Goal: Information Seeking & Learning: Learn about a topic

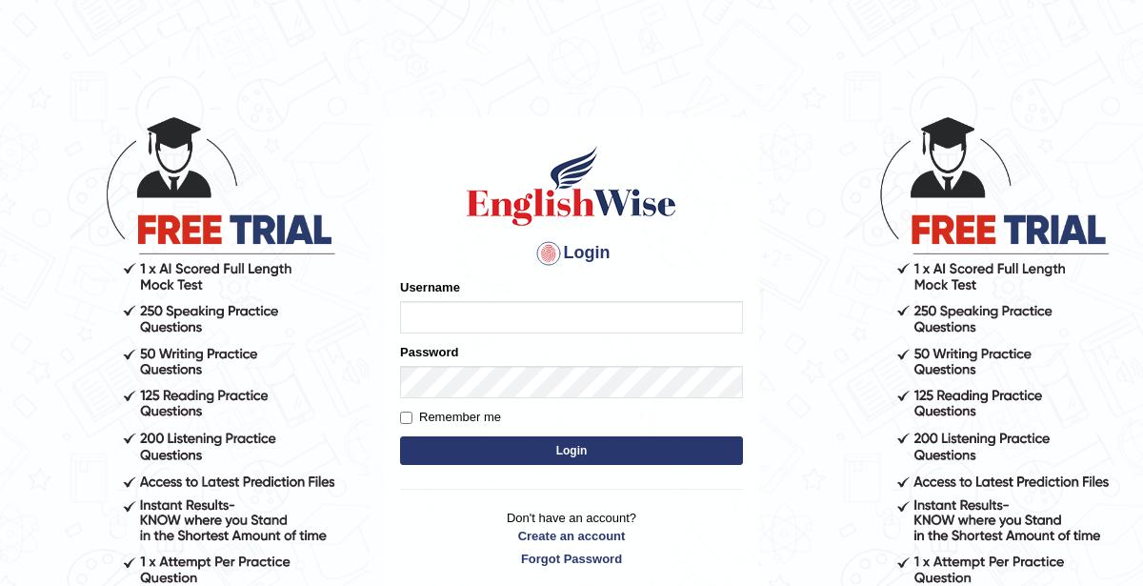
type input "KaurRavinder"
click at [621, 444] on button "Login" at bounding box center [571, 450] width 343 height 29
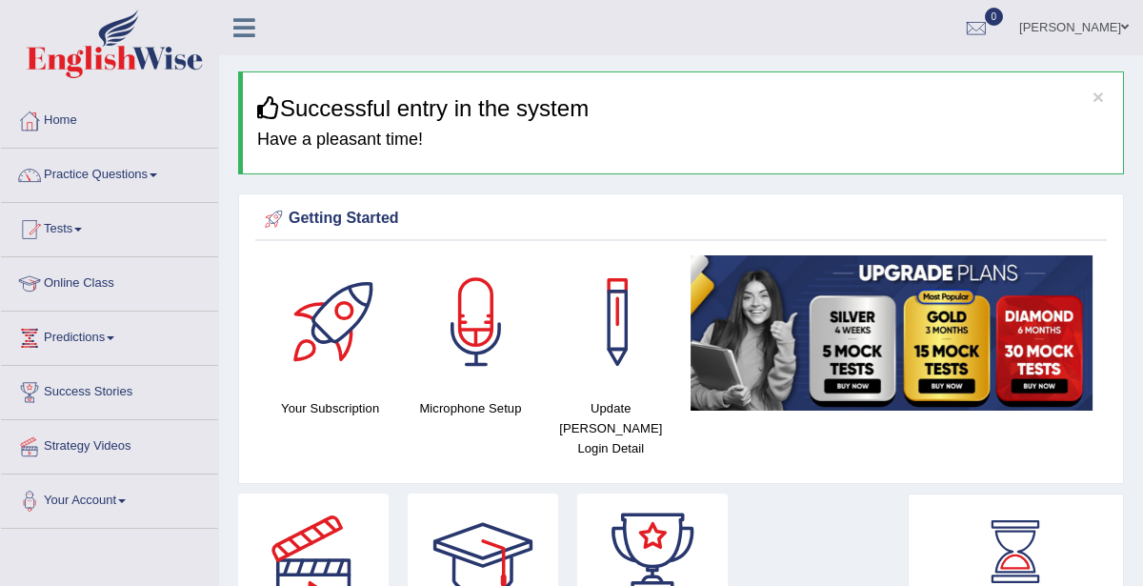
click at [157, 174] on span at bounding box center [154, 175] width 8 height 4
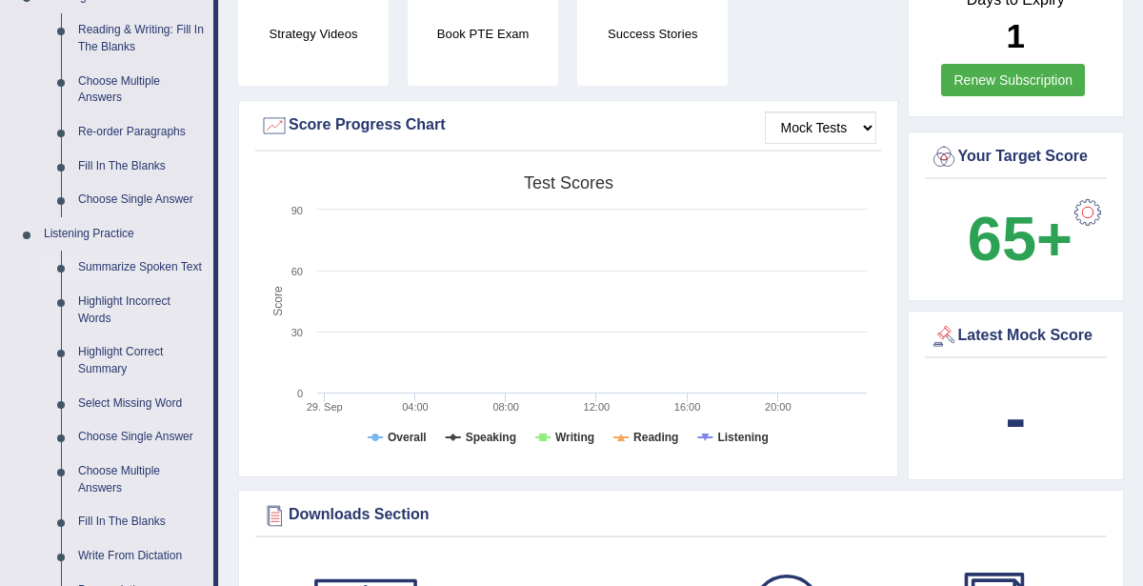
click at [162, 263] on link "Summarize Spoken Text" at bounding box center [142, 268] width 144 height 34
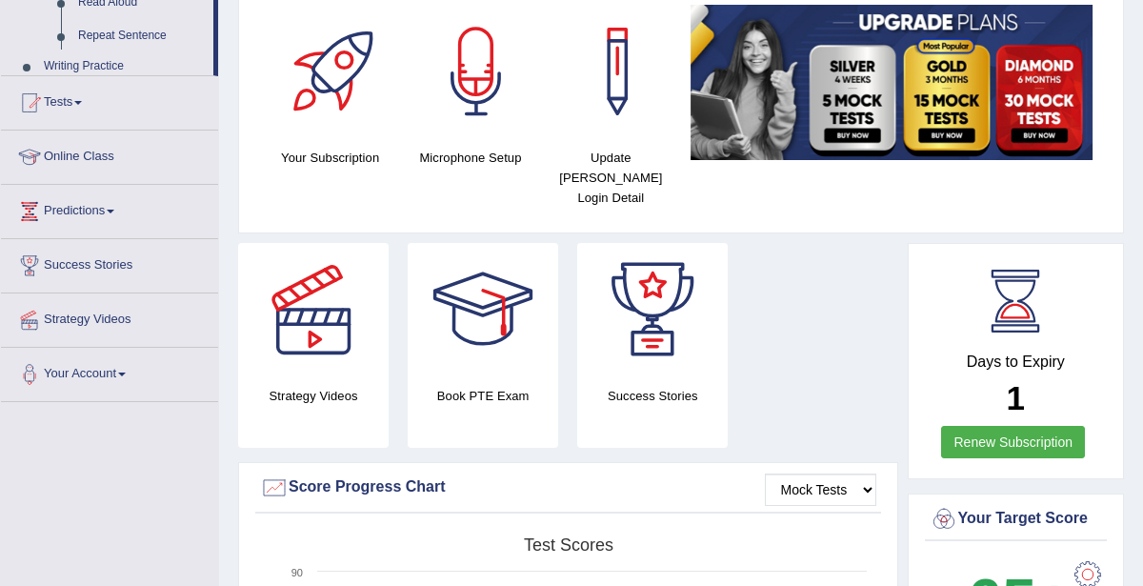
scroll to position [395, 0]
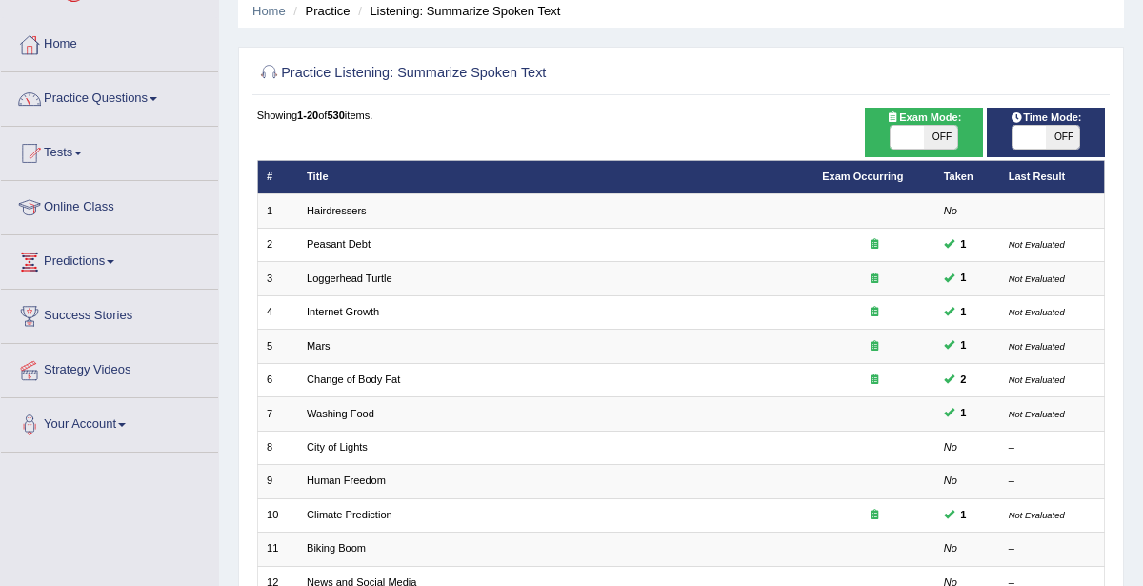
scroll to position [78, 0]
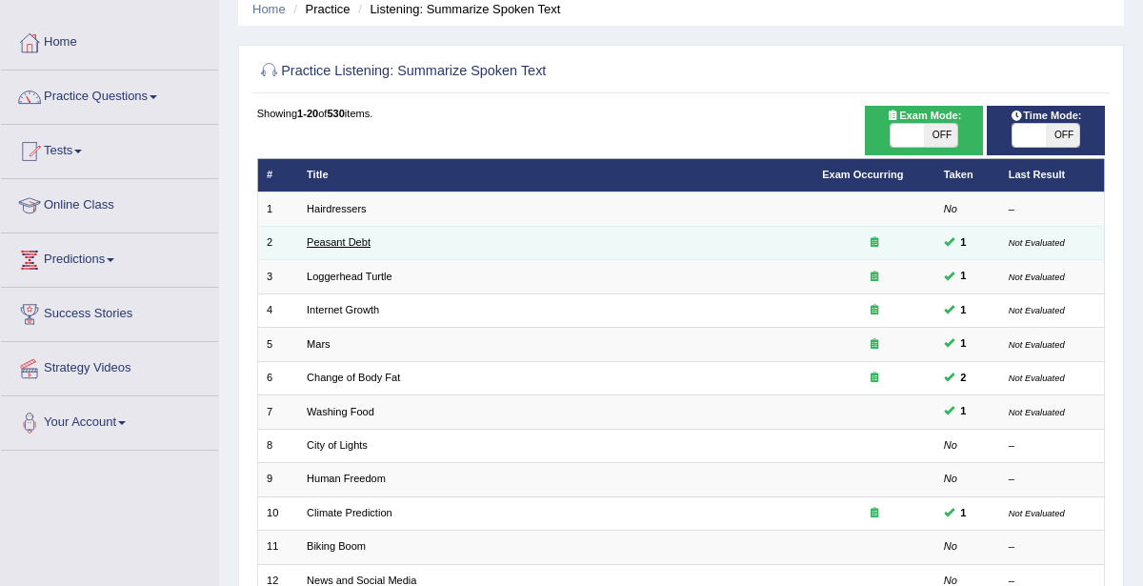
click at [358, 240] on link "Peasant Debt" at bounding box center [339, 241] width 64 height 11
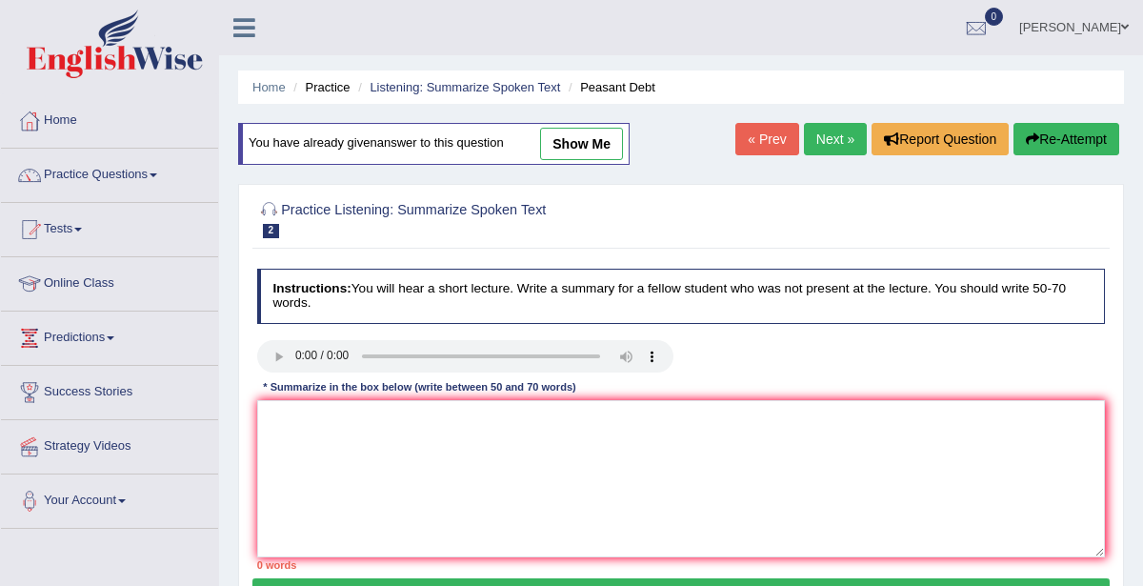
click at [596, 132] on link "show me" at bounding box center [581, 144] width 83 height 32
type textarea "The speaker provided a comprehensive overview of farmers suicide, highlighting …"
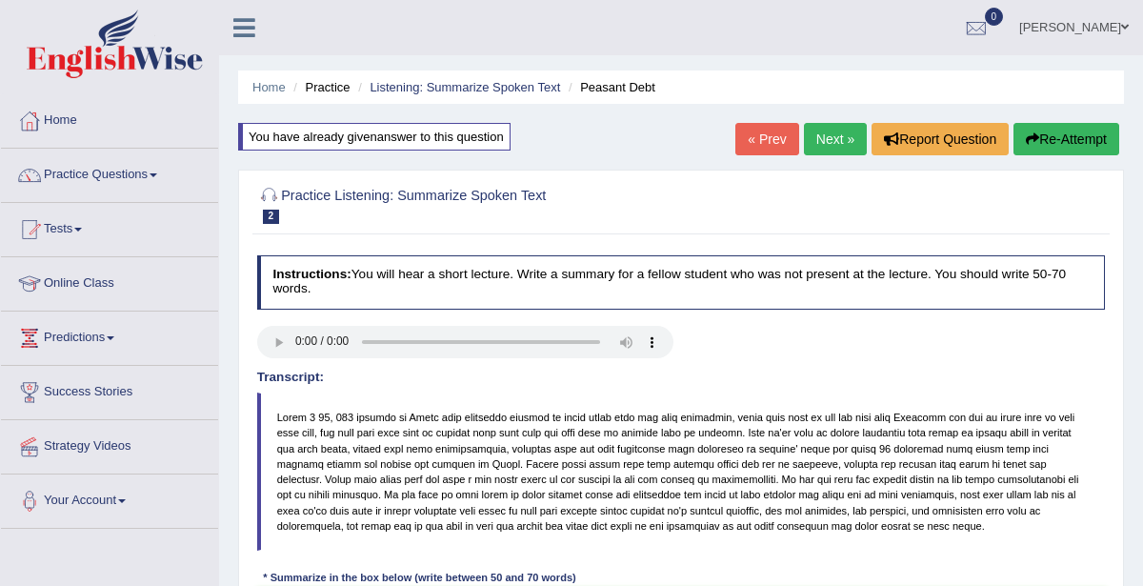
click at [136, 163] on link "Practice Questions" at bounding box center [109, 173] width 217 height 48
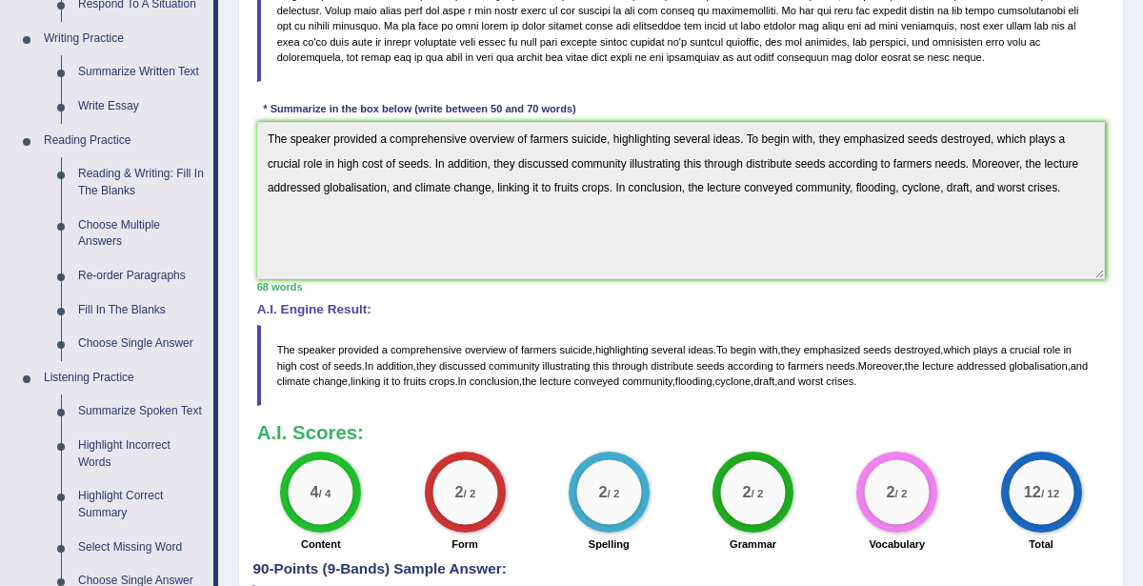
scroll to position [470, 0]
click at [170, 397] on link "Summarize Spoken Text" at bounding box center [142, 411] width 144 height 34
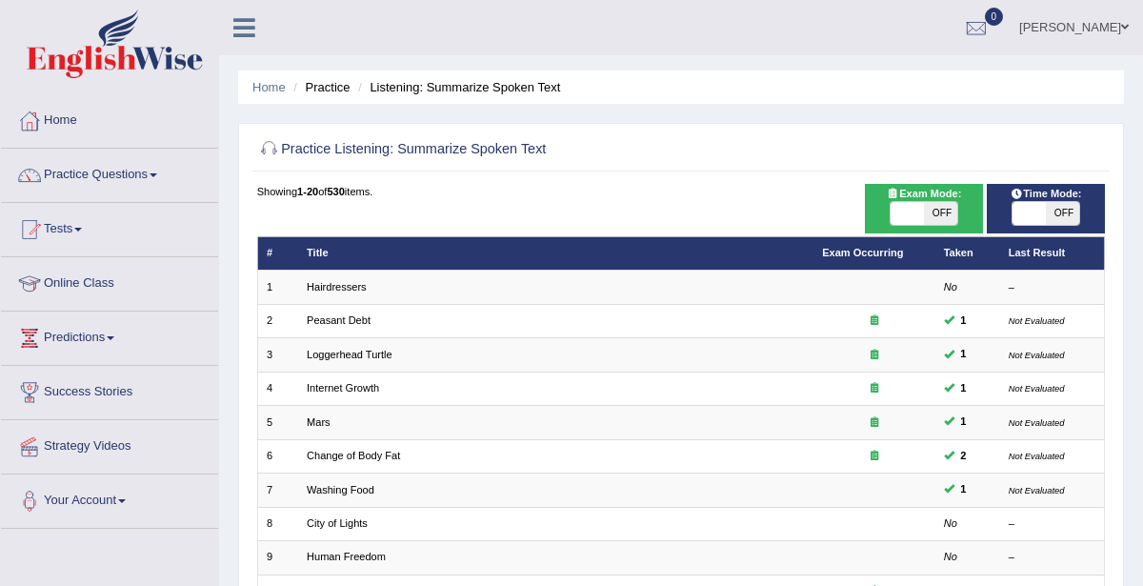
click at [94, 294] on link "Online Class" at bounding box center [109, 281] width 217 height 48
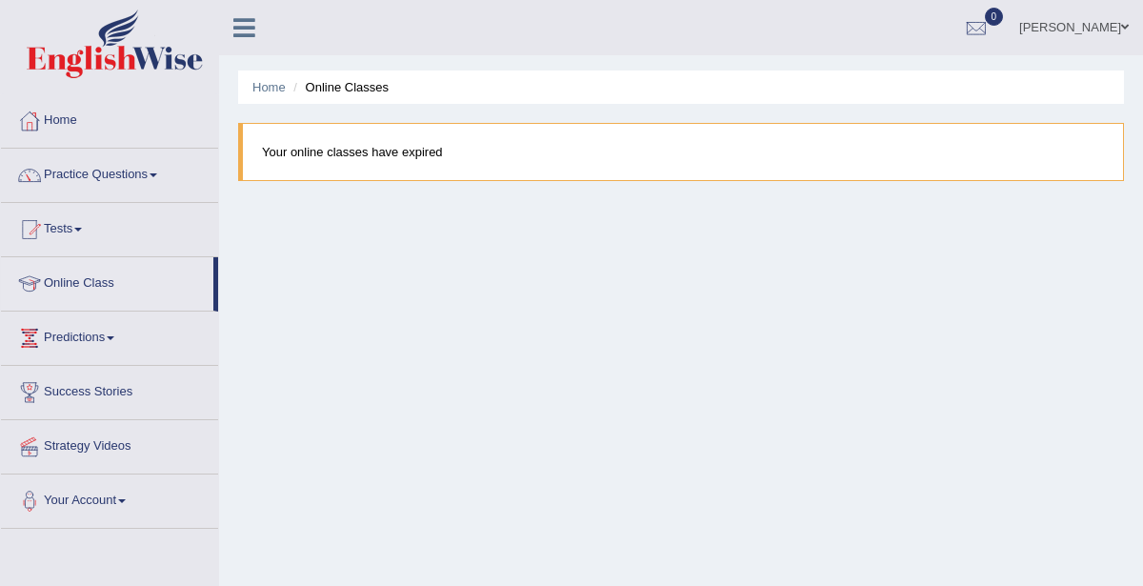
click at [119, 273] on link "Online Class" at bounding box center [107, 281] width 212 height 48
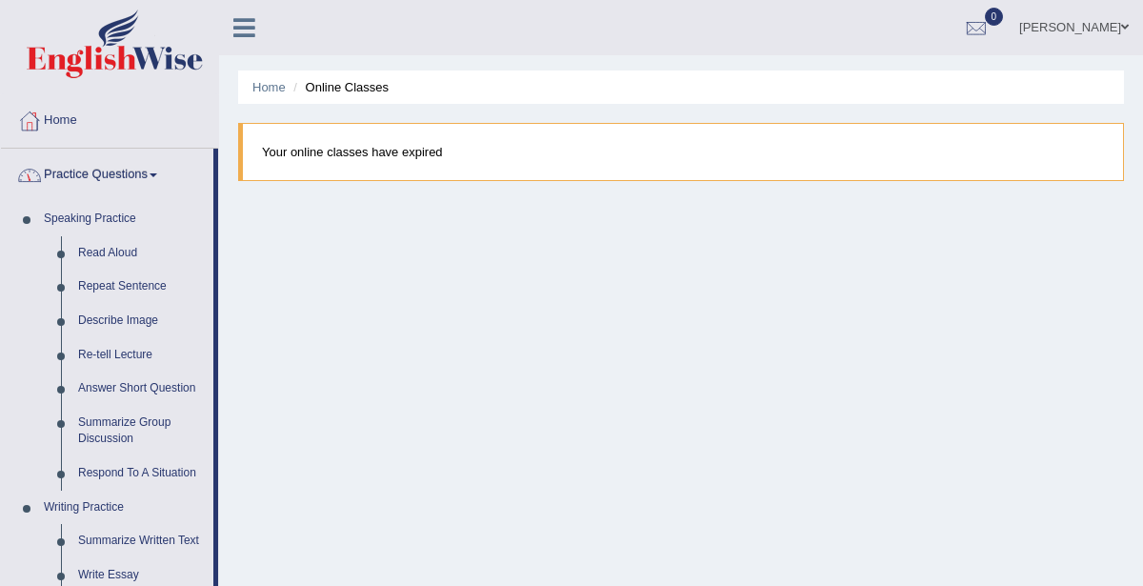
click at [138, 155] on link "Practice Questions" at bounding box center [107, 173] width 212 height 48
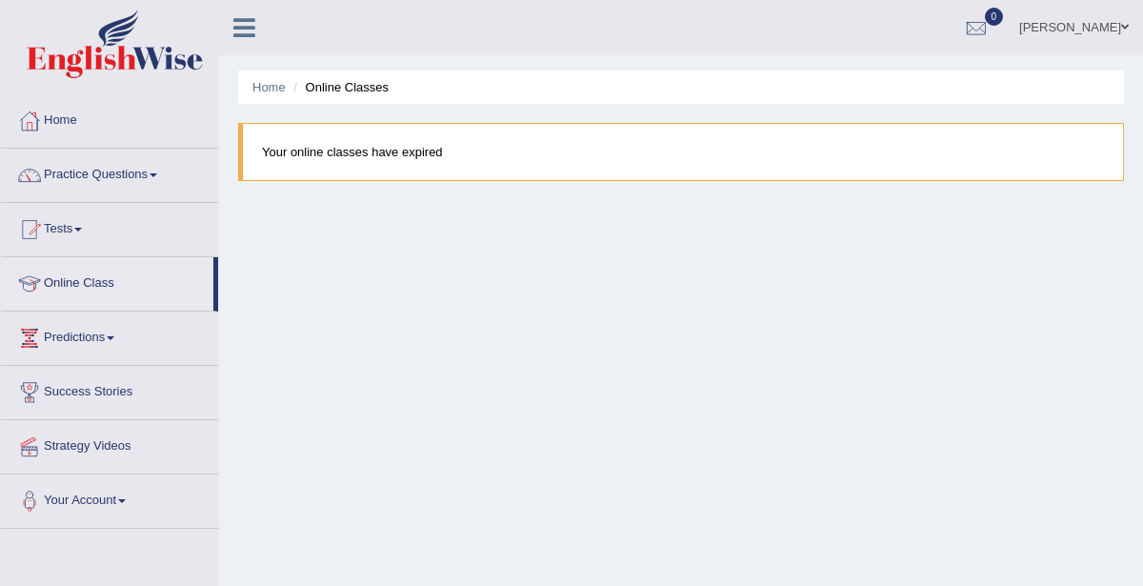
click at [157, 156] on link "Practice Questions" at bounding box center [109, 173] width 217 height 48
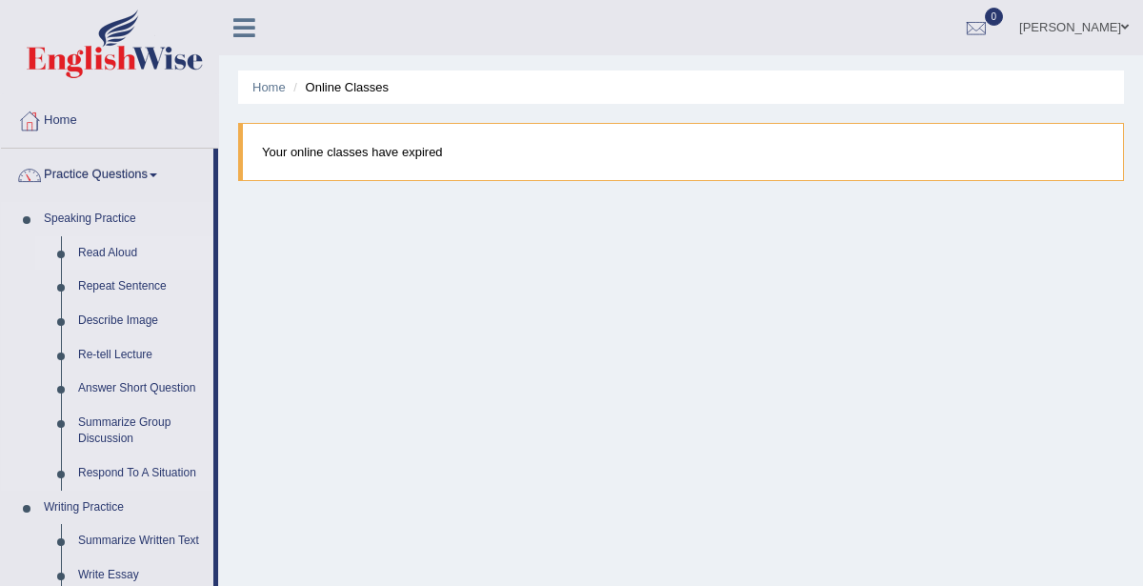
click at [143, 253] on link "Read Aloud" at bounding box center [142, 253] width 144 height 34
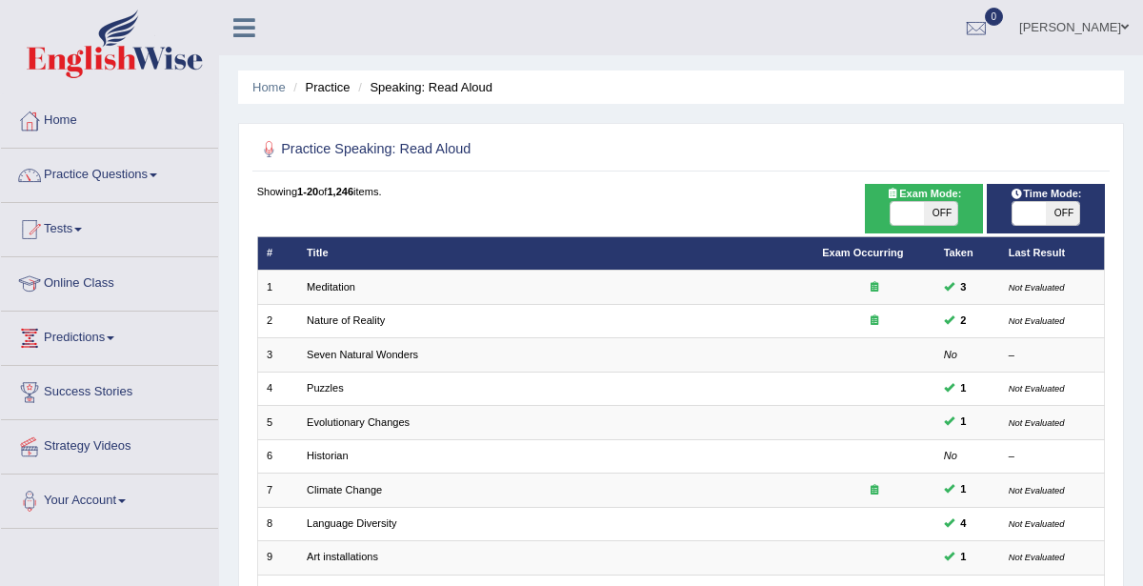
click at [120, 174] on link "Practice Questions" at bounding box center [109, 173] width 217 height 48
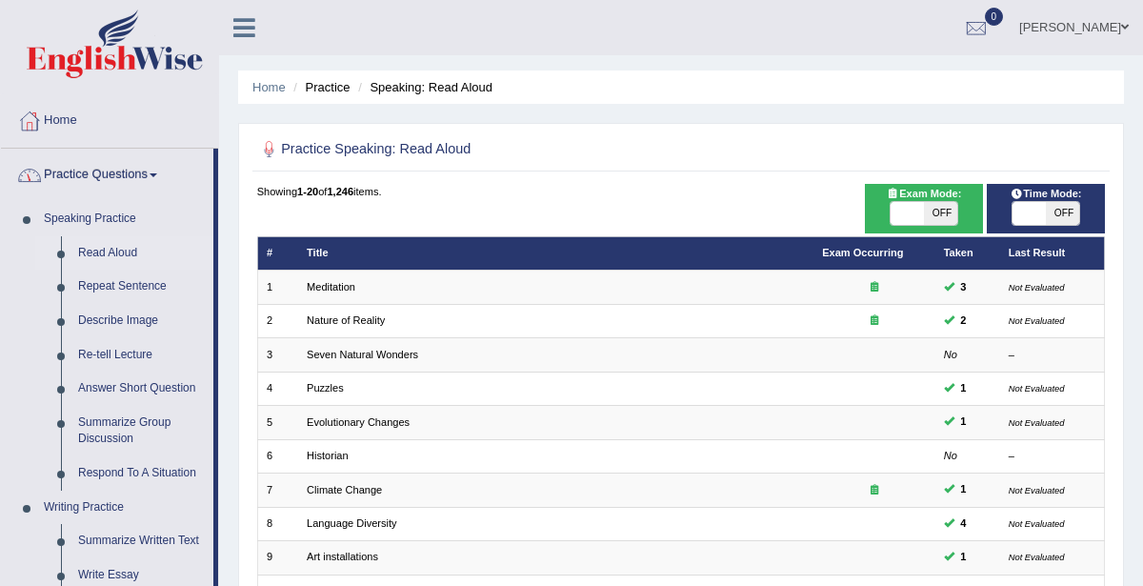
click at [106, 130] on link "Home" at bounding box center [109, 118] width 217 height 48
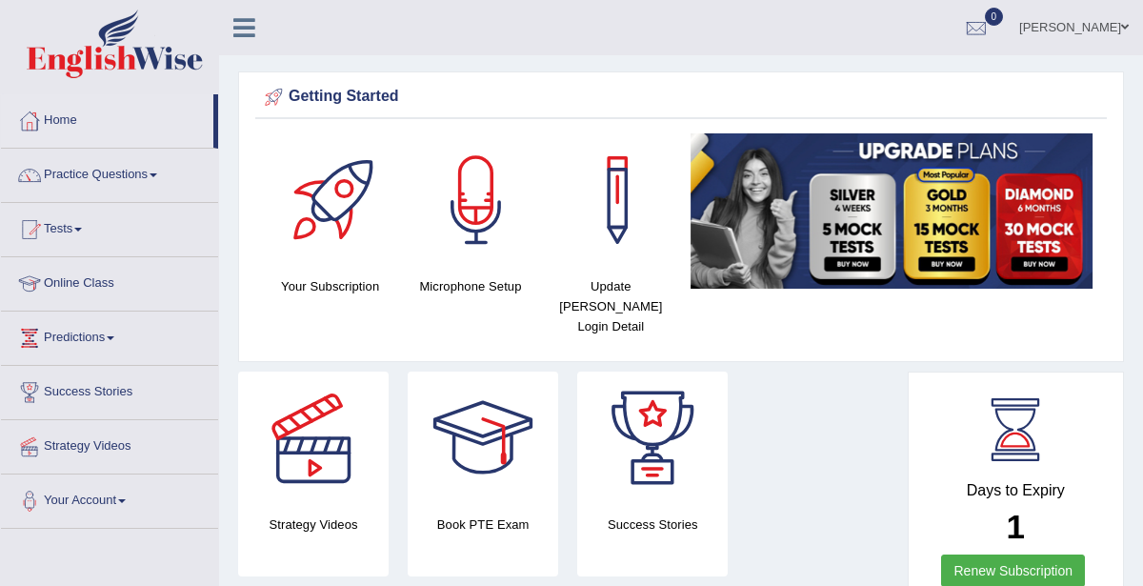
click at [82, 228] on span at bounding box center [78, 230] width 8 height 4
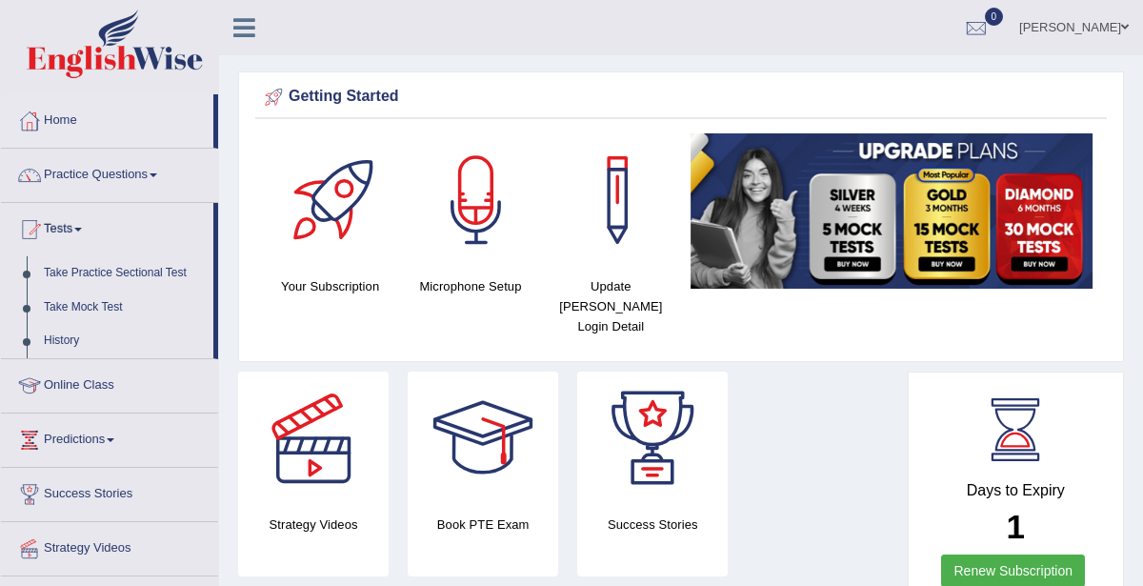
click at [157, 174] on span at bounding box center [154, 175] width 8 height 4
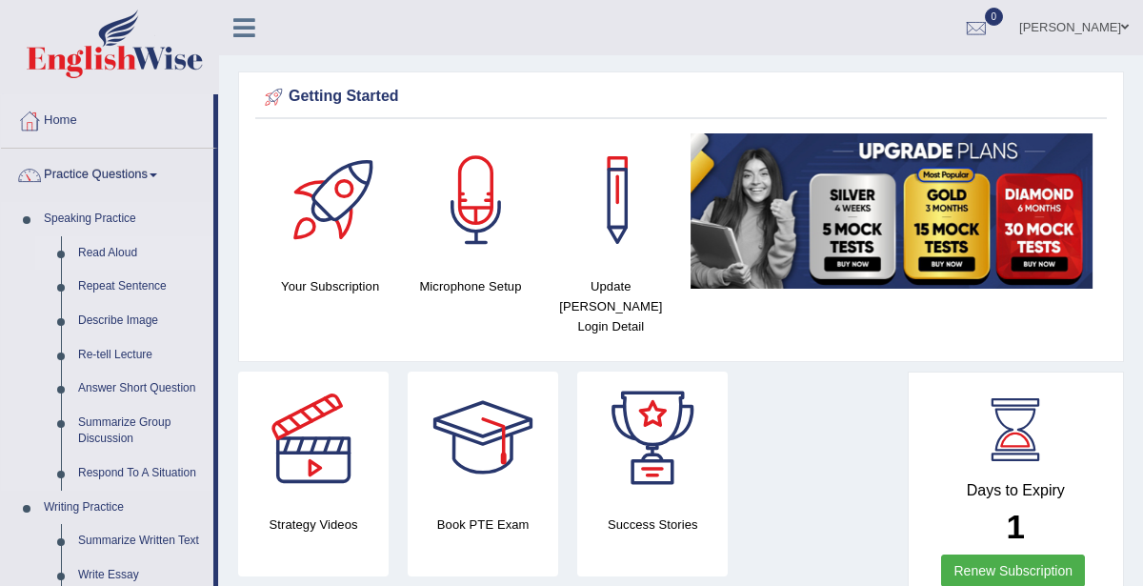
click at [129, 249] on link "Read Aloud" at bounding box center [142, 253] width 144 height 34
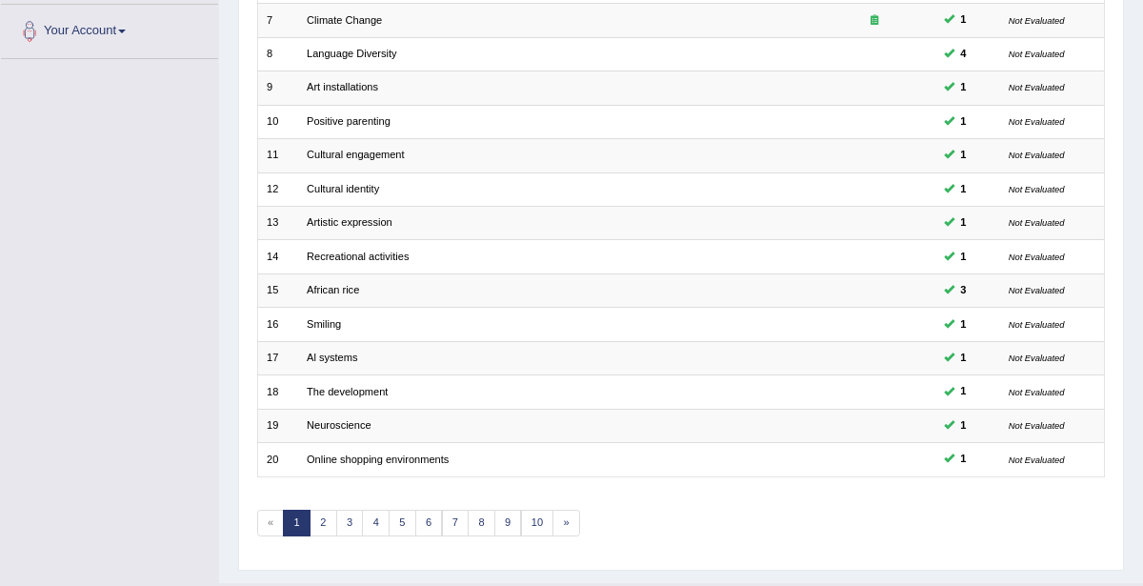
scroll to position [473, 0]
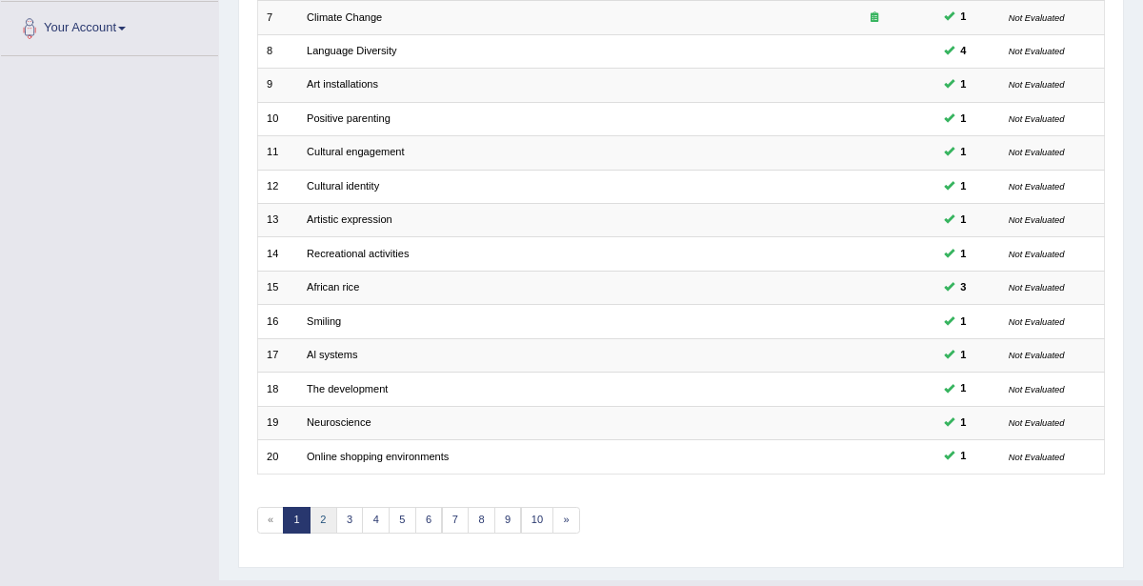
click at [317, 511] on link "2" at bounding box center [324, 520] width 28 height 27
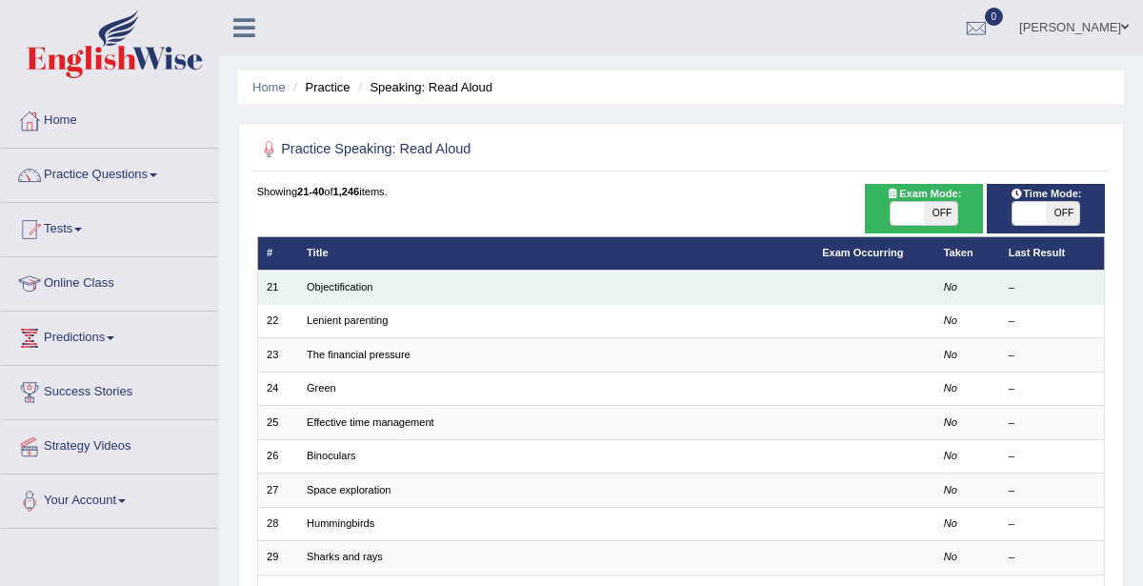
click at [445, 277] on td "Objectification" at bounding box center [556, 287] width 516 height 33
click at [327, 284] on link "Objectification" at bounding box center [340, 286] width 66 height 11
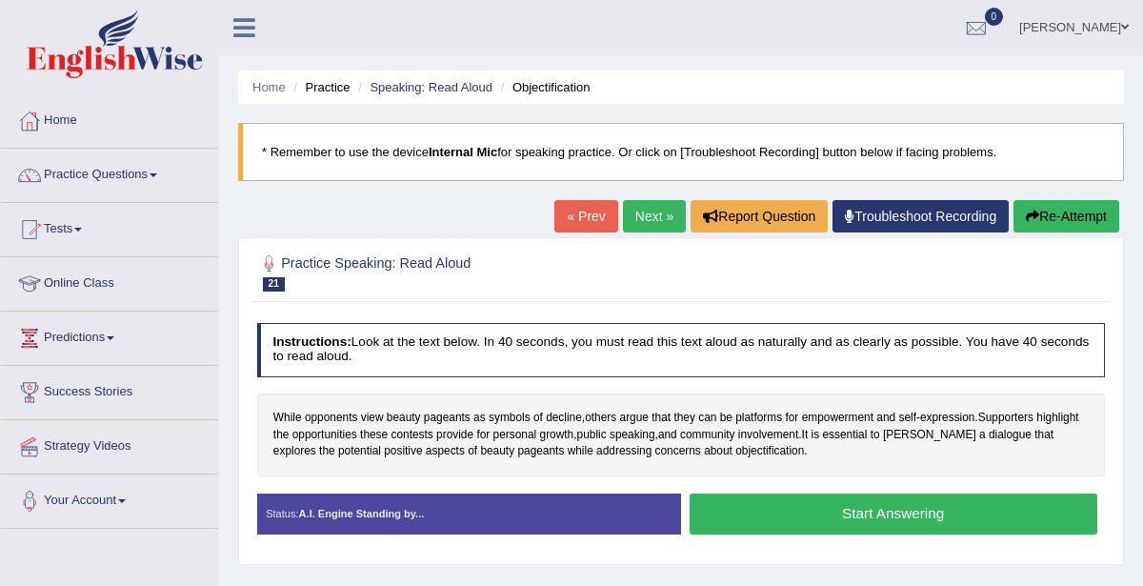
click at [835, 510] on button "Start Answering" at bounding box center [894, 514] width 408 height 41
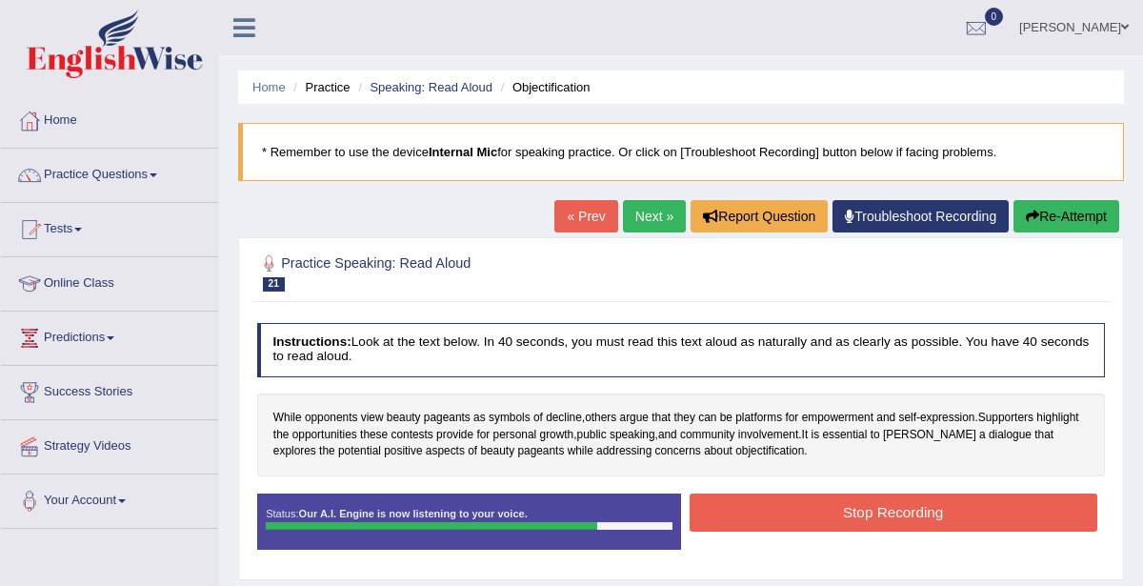
click at [910, 510] on button "Stop Recording" at bounding box center [894, 512] width 408 height 37
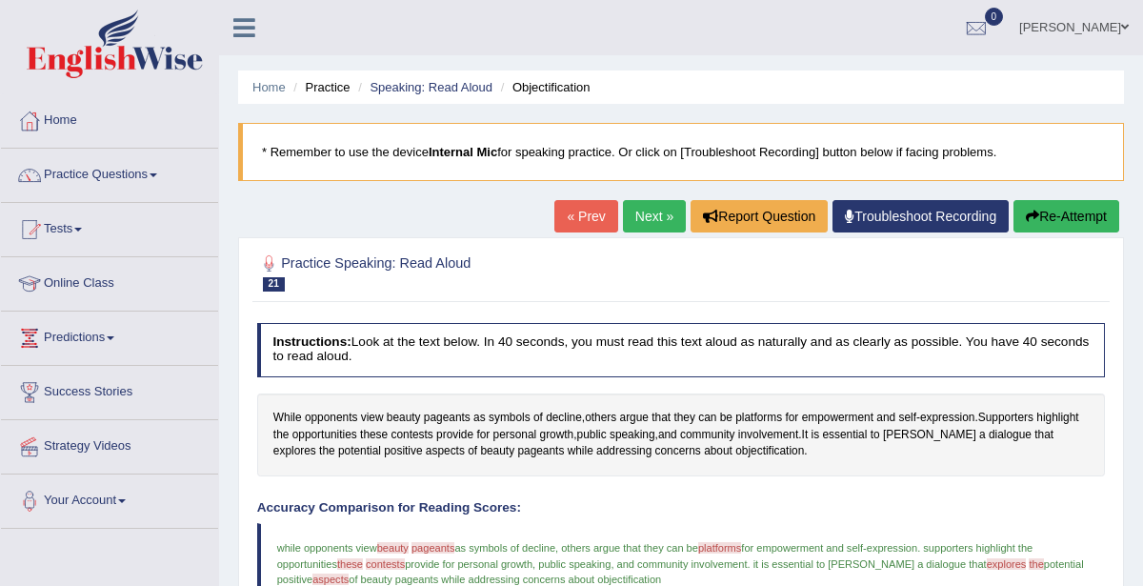
click at [667, 208] on link "Next »" at bounding box center [654, 216] width 63 height 32
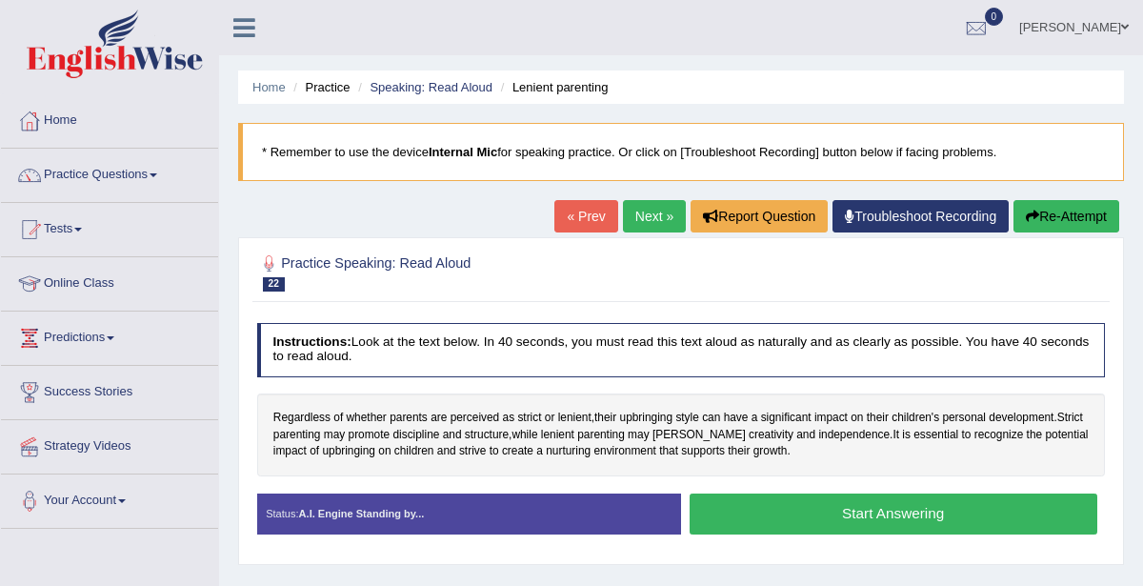
click at [930, 515] on button "Start Answering" at bounding box center [894, 514] width 408 height 41
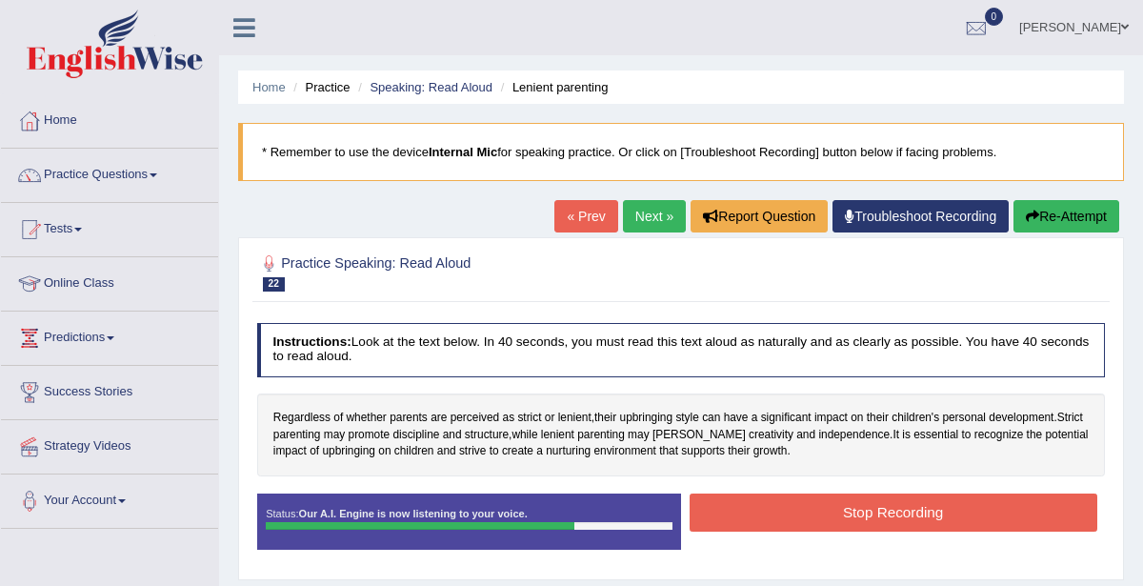
click at [935, 516] on button "Stop Recording" at bounding box center [894, 512] width 408 height 37
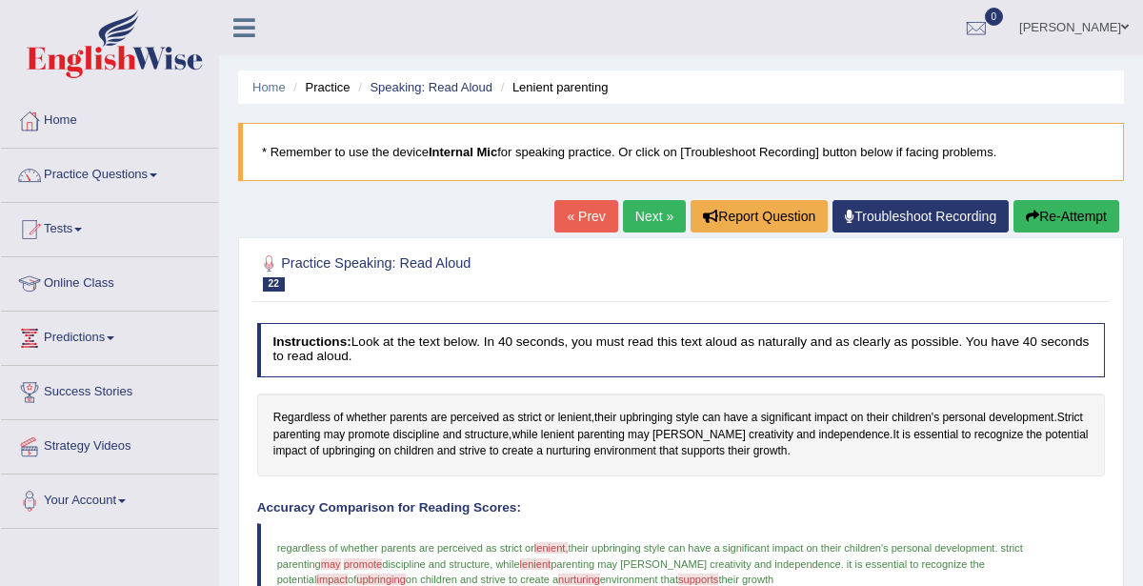
click at [664, 200] on link "Next »" at bounding box center [654, 216] width 63 height 32
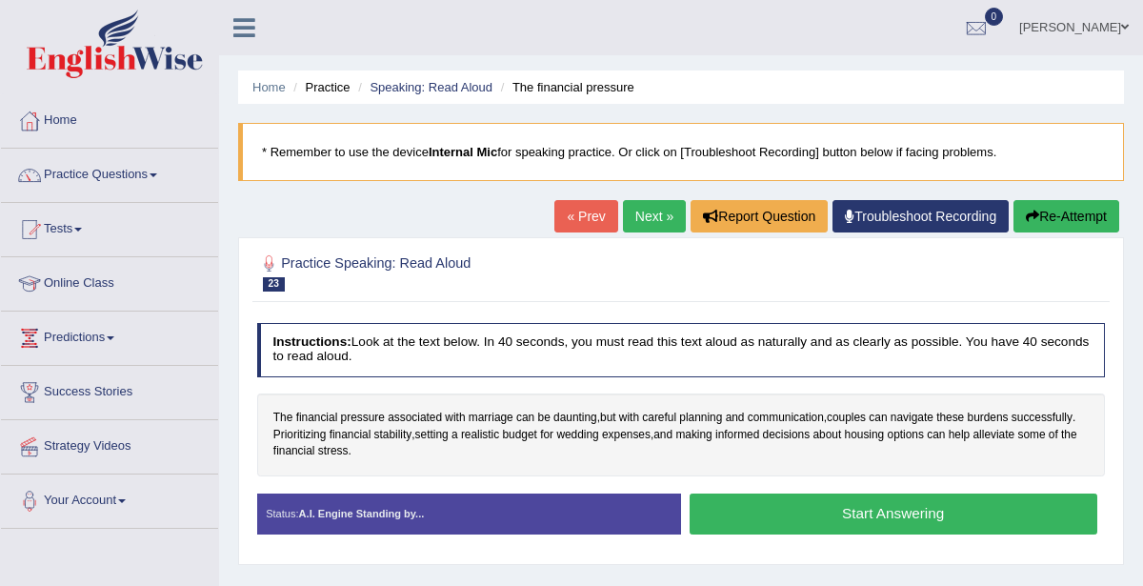
click at [134, 176] on link "Practice Questions" at bounding box center [109, 173] width 217 height 48
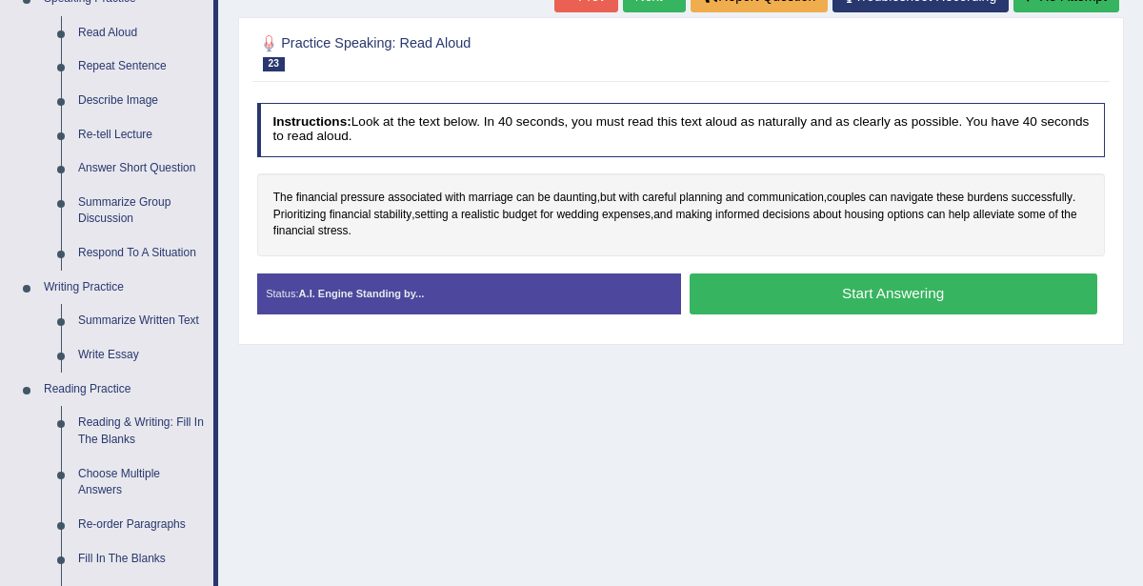
scroll to position [239, 0]
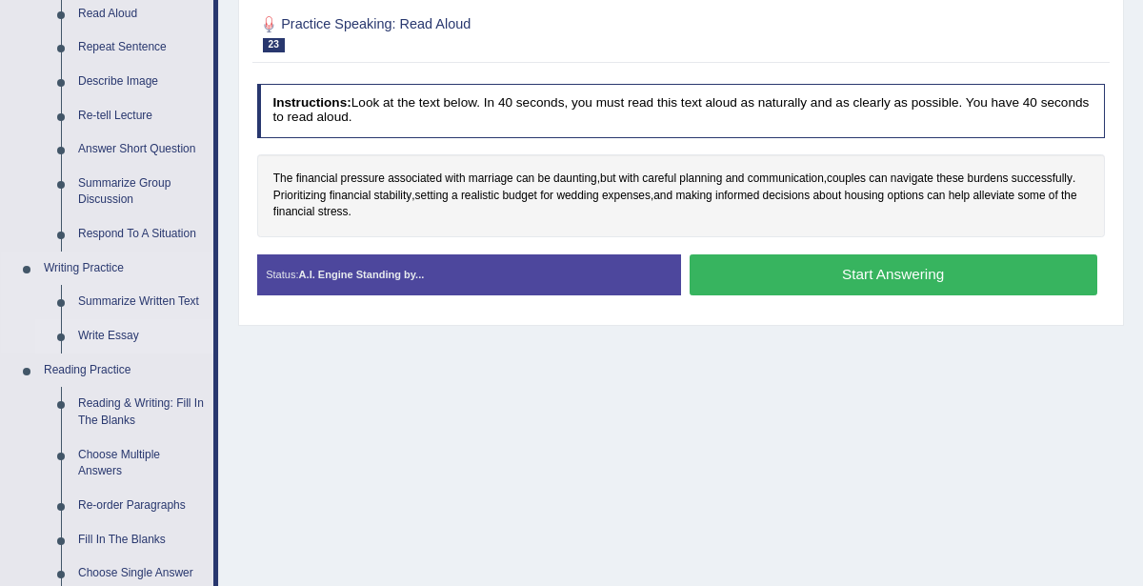
click at [107, 334] on link "Write Essay" at bounding box center [142, 336] width 144 height 34
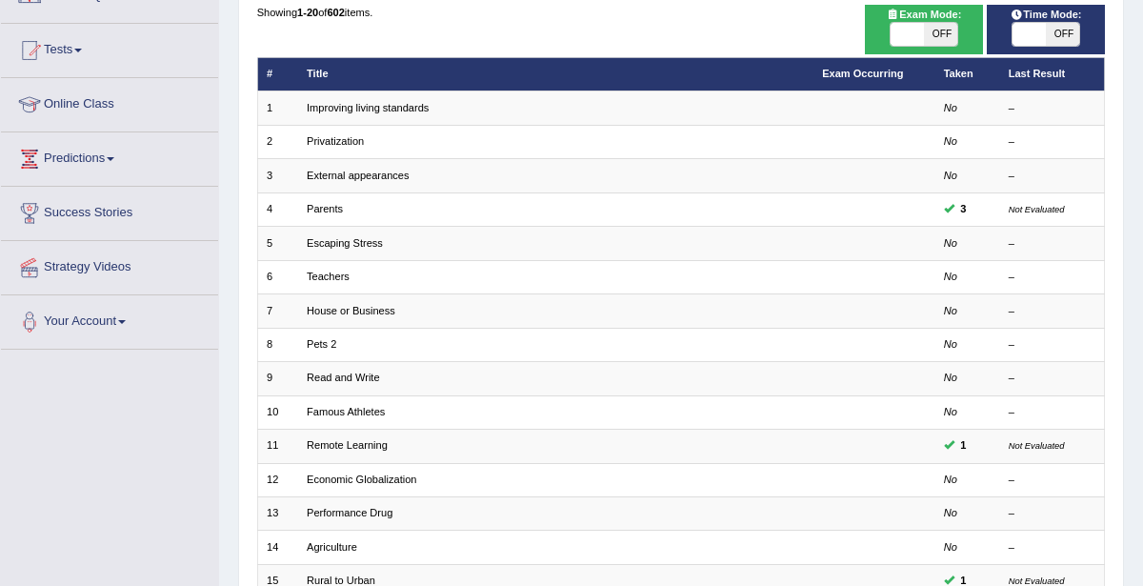
scroll to position [165, 0]
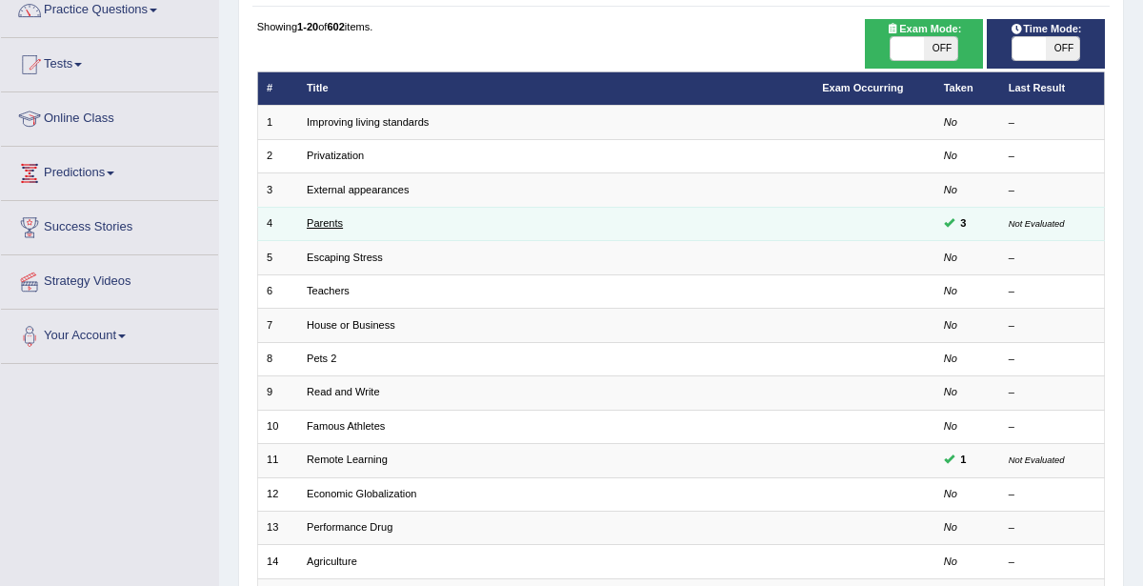
click at [319, 221] on link "Parents" at bounding box center [325, 222] width 36 height 11
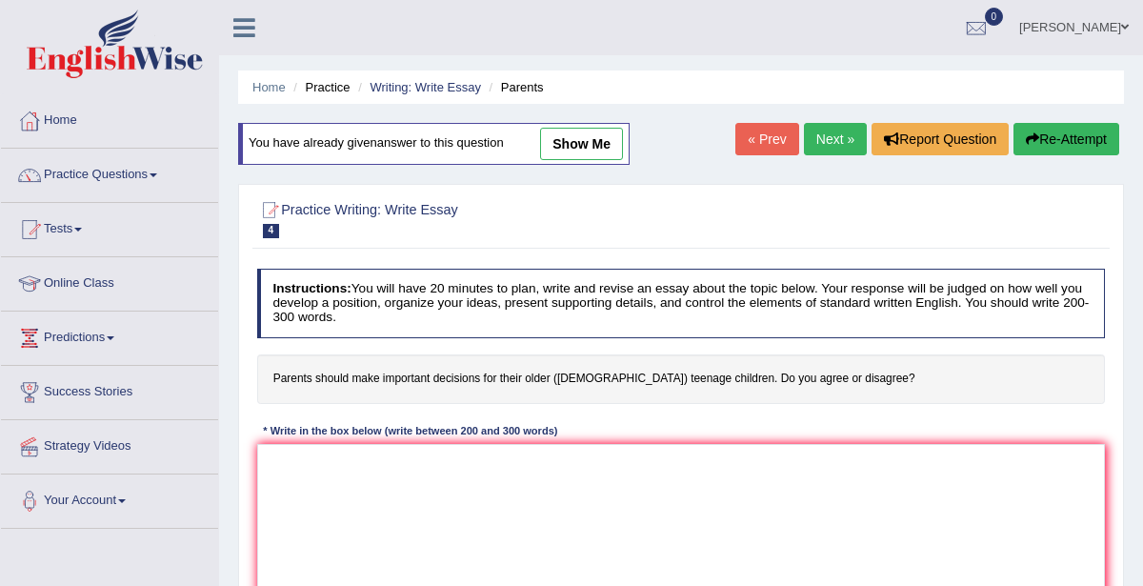
click at [575, 138] on link "show me" at bounding box center [581, 144] width 83 height 32
type textarea "It is an accepted fact that parents should make important decisions for their o…"
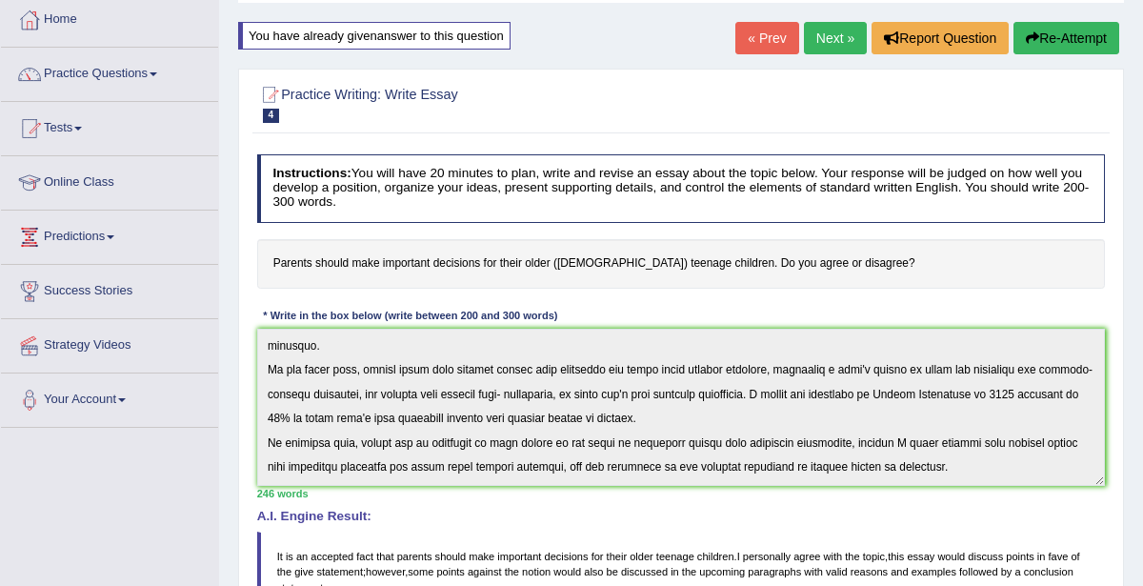
scroll to position [101, 0]
click at [67, 51] on link "Practice Questions" at bounding box center [109, 72] width 217 height 48
click at [111, 84] on link "Practice Questions" at bounding box center [107, 72] width 212 height 48
click at [103, 73] on link "Practice Questions" at bounding box center [109, 72] width 217 height 48
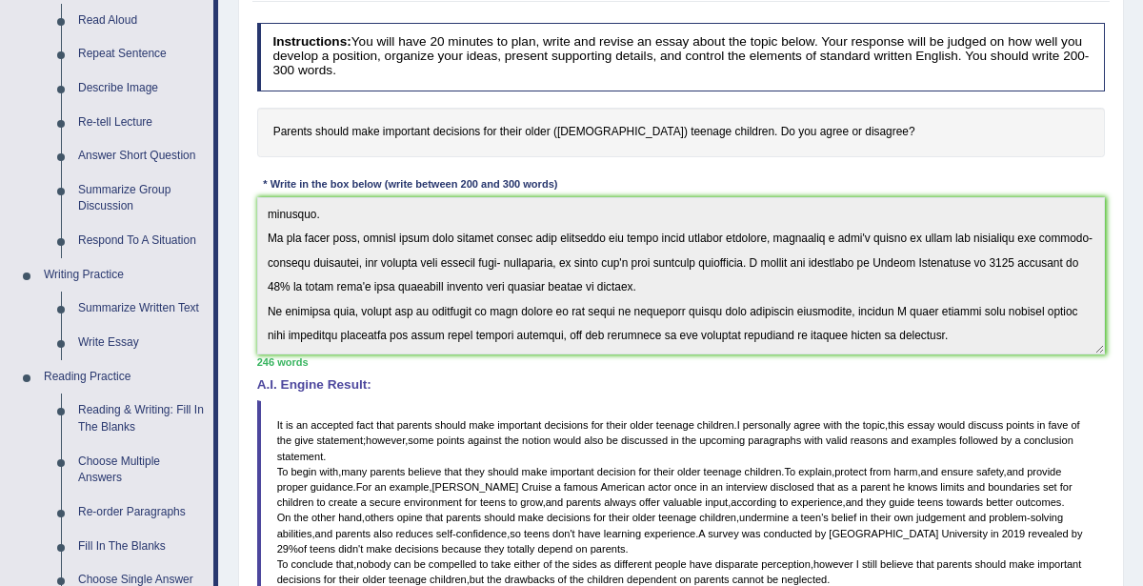
scroll to position [250, 0]
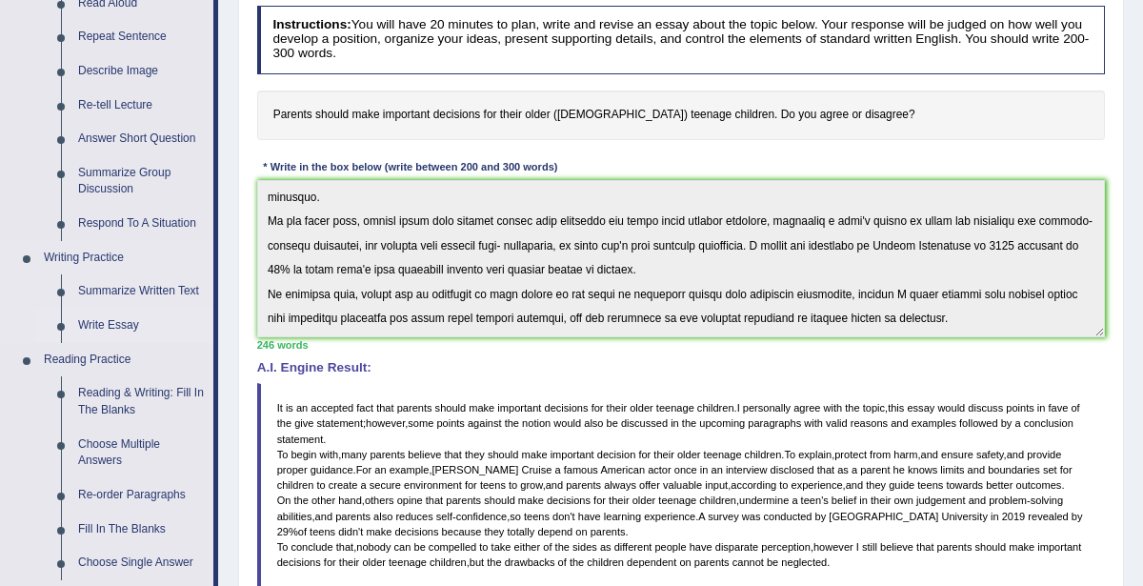
click at [84, 325] on link "Write Essay" at bounding box center [142, 326] width 144 height 34
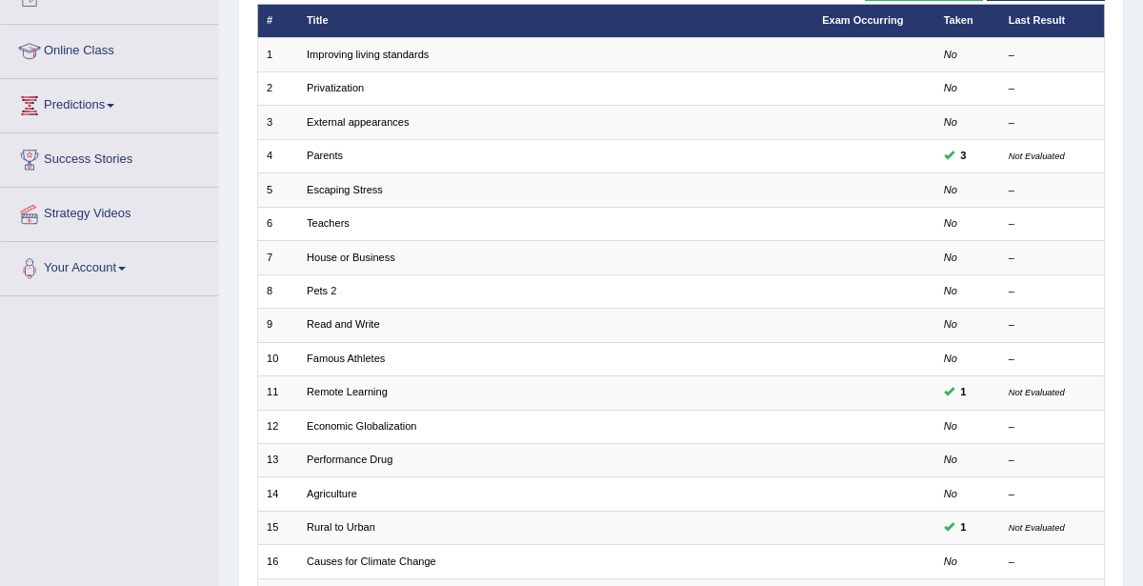
scroll to position [234, 0]
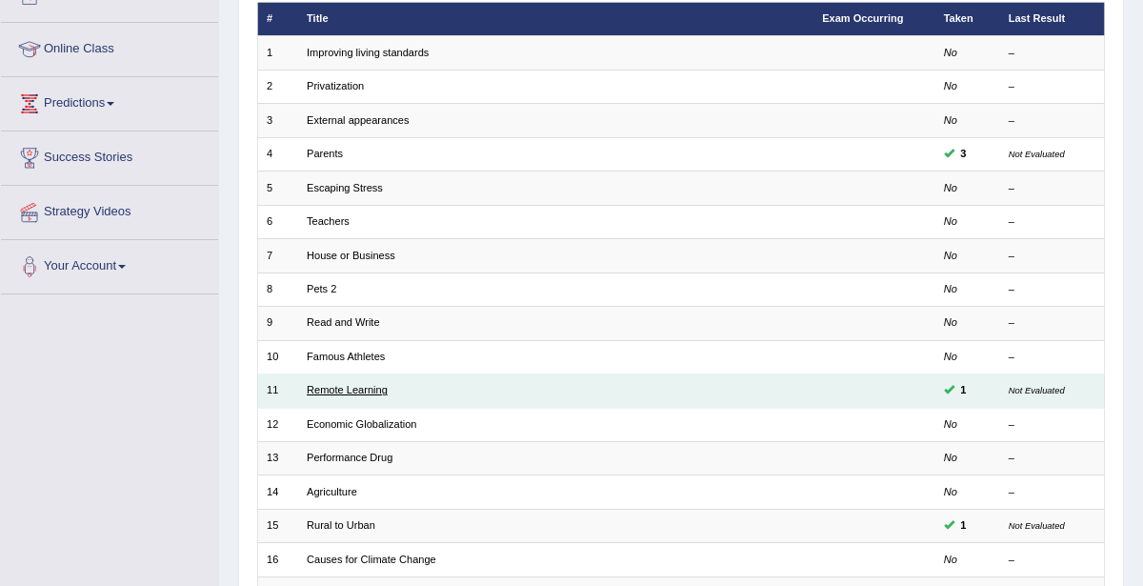
click at [317, 390] on link "Remote Learning" at bounding box center [347, 389] width 81 height 11
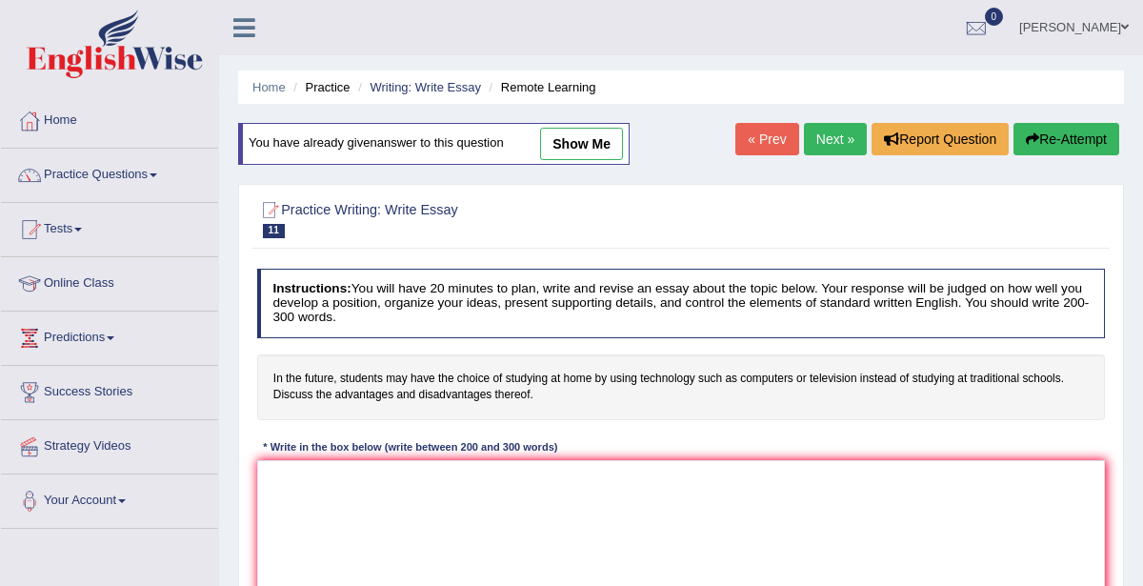
click at [569, 157] on link "show me" at bounding box center [581, 144] width 83 height 32
type textarea "The increasing influence of technology in learning on our lives has ignited num…"
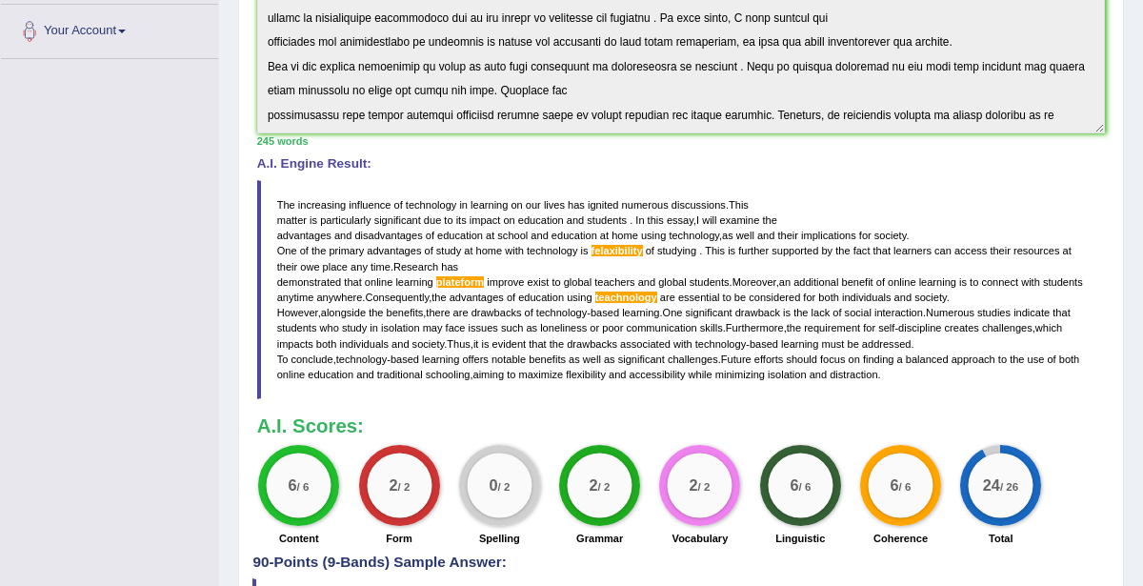
scroll to position [469, 0]
click at [597, 250] on span "felaxibility" at bounding box center [617, 251] width 51 height 11
click at [617, 248] on span "felaxibility" at bounding box center [617, 251] width 51 height 11
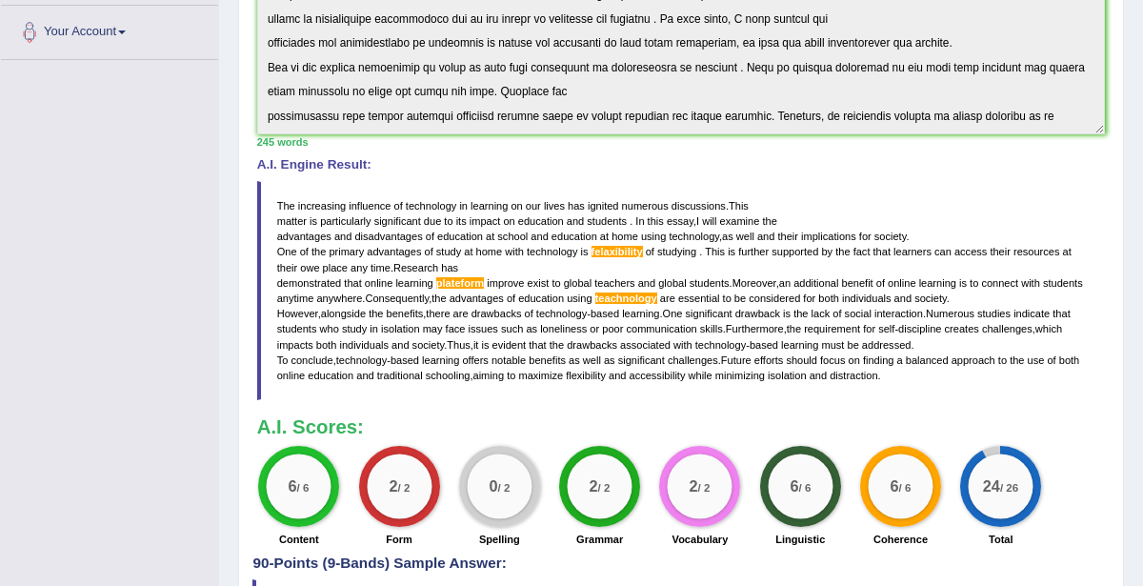
drag, startPoint x: 617, startPoint y: 248, endPoint x: 648, endPoint y: 269, distance: 37.0
click at [625, 254] on blockquote "The increasing influence of technology in learning on our lives has ignited num…" at bounding box center [681, 291] width 849 height 220
click at [658, 295] on span "teachnology" at bounding box center [627, 298] width 62 height 11
click at [459, 279] on span "plateform" at bounding box center [460, 282] width 48 height 11
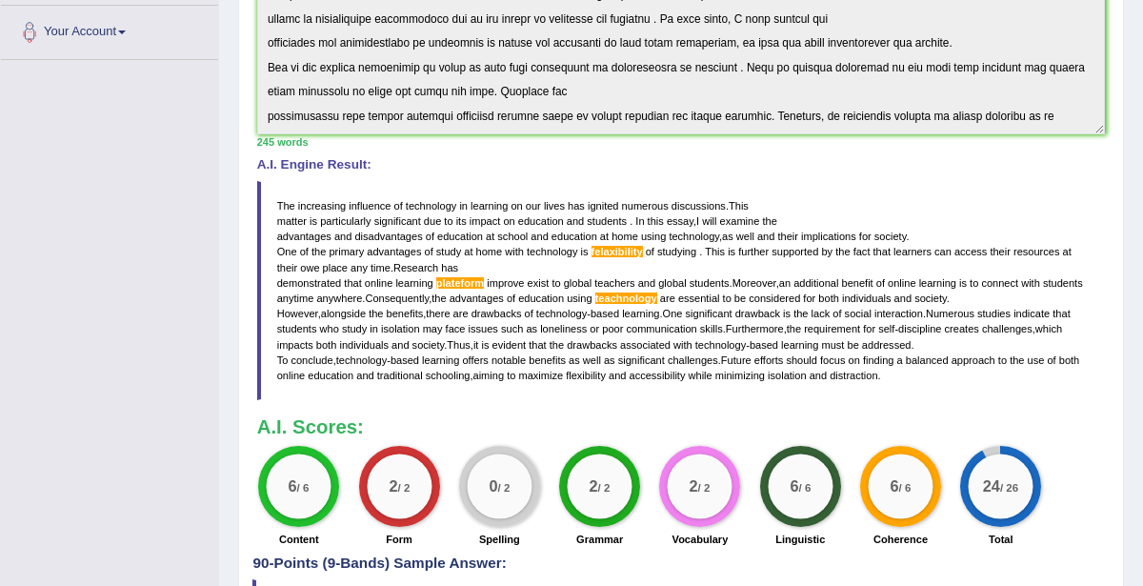
click at [460, 281] on span "plateform" at bounding box center [460, 282] width 48 height 11
click at [600, 246] on span "felaxibility" at bounding box center [617, 251] width 51 height 11
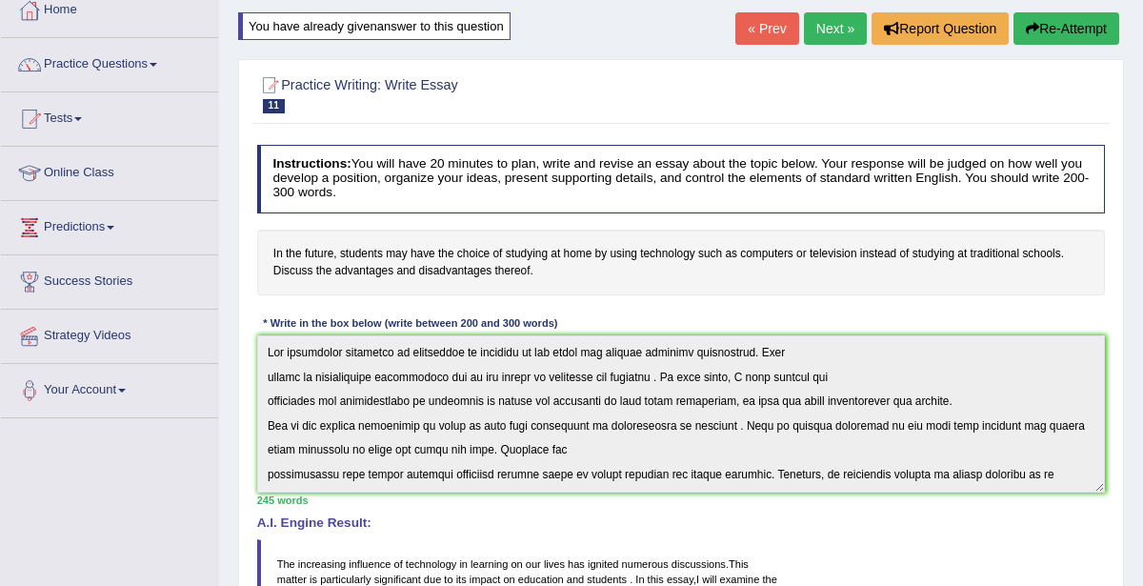
scroll to position [0, 0]
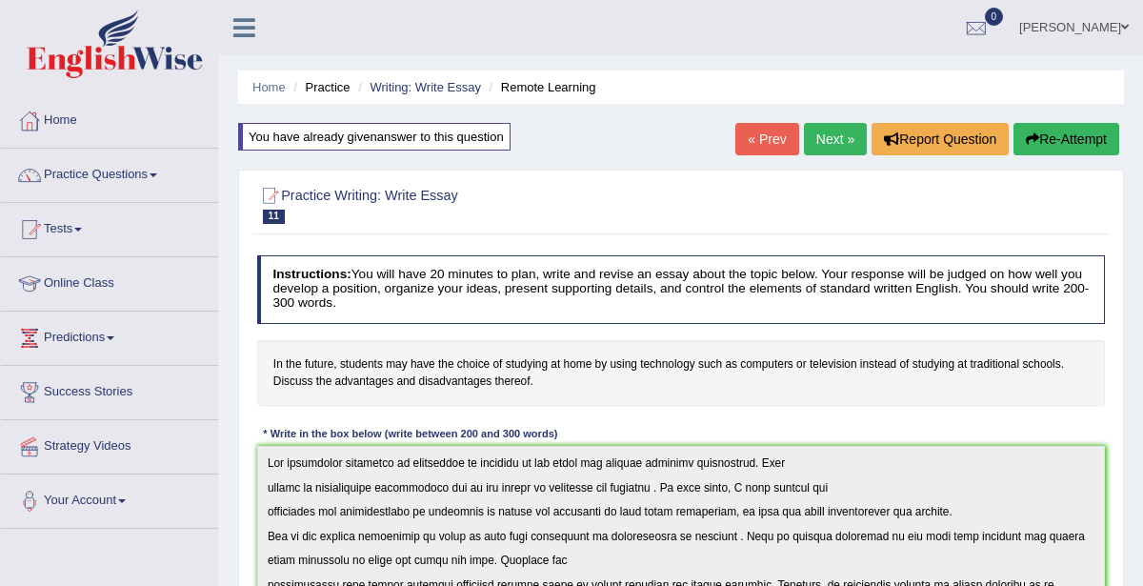
click at [1048, 136] on button "Re-Attempt" at bounding box center [1067, 139] width 106 height 32
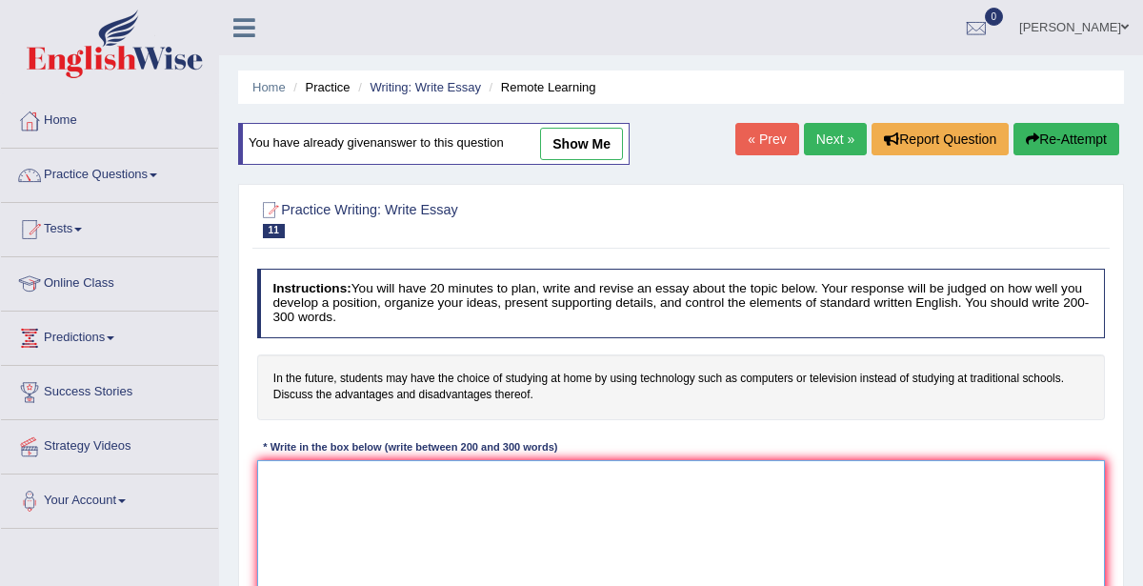
paste textarea "The increasing influence of technology in learning on our lives has ignited num…"
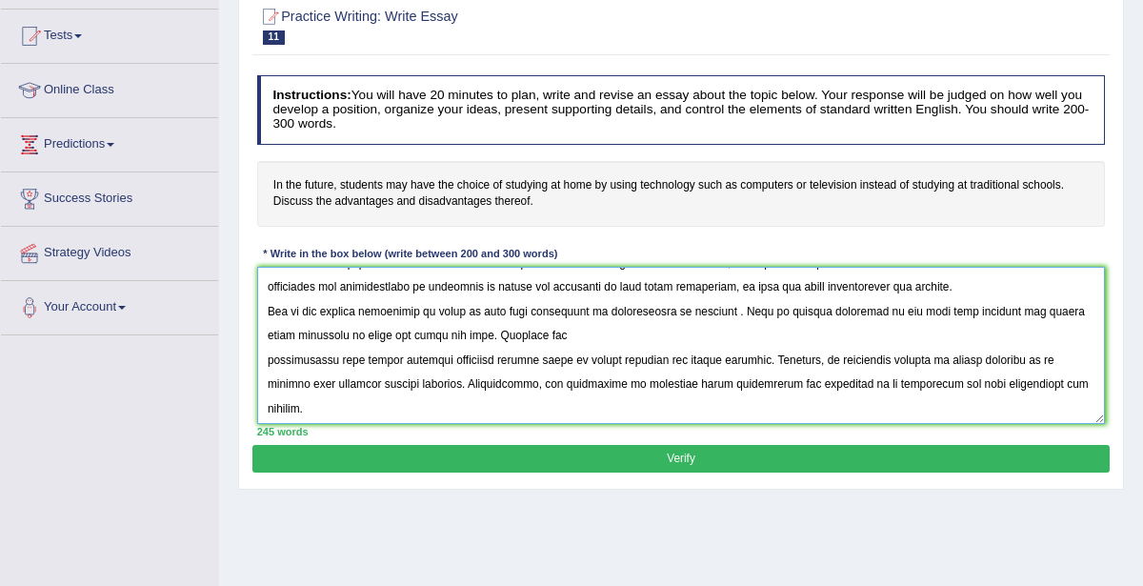
scroll to position [60, 0]
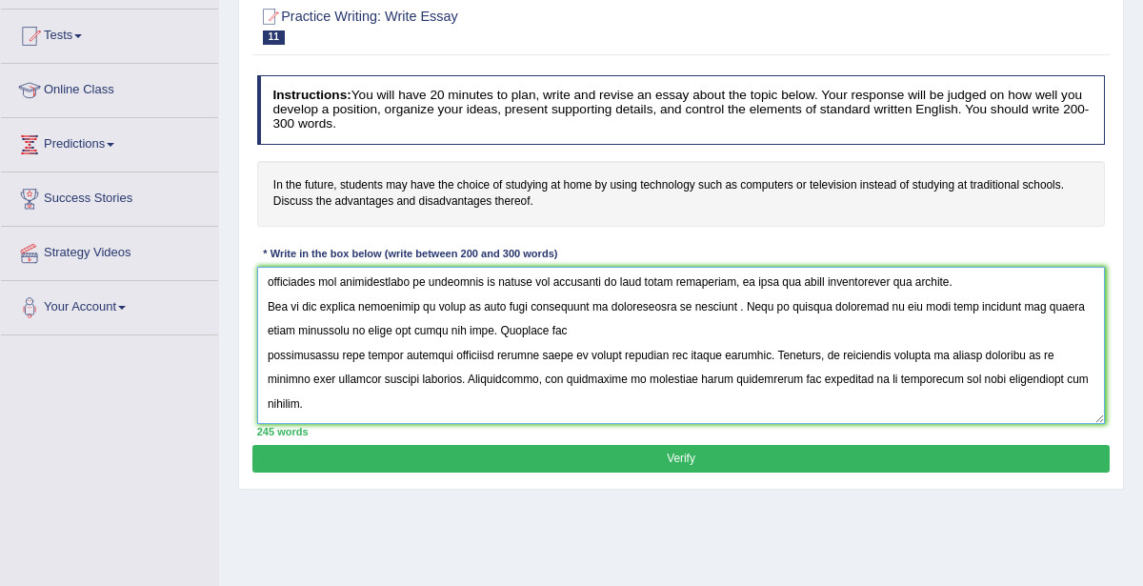
click at [677, 373] on textarea at bounding box center [681, 345] width 849 height 157
click at [465, 348] on textarea at bounding box center [681, 345] width 849 height 157
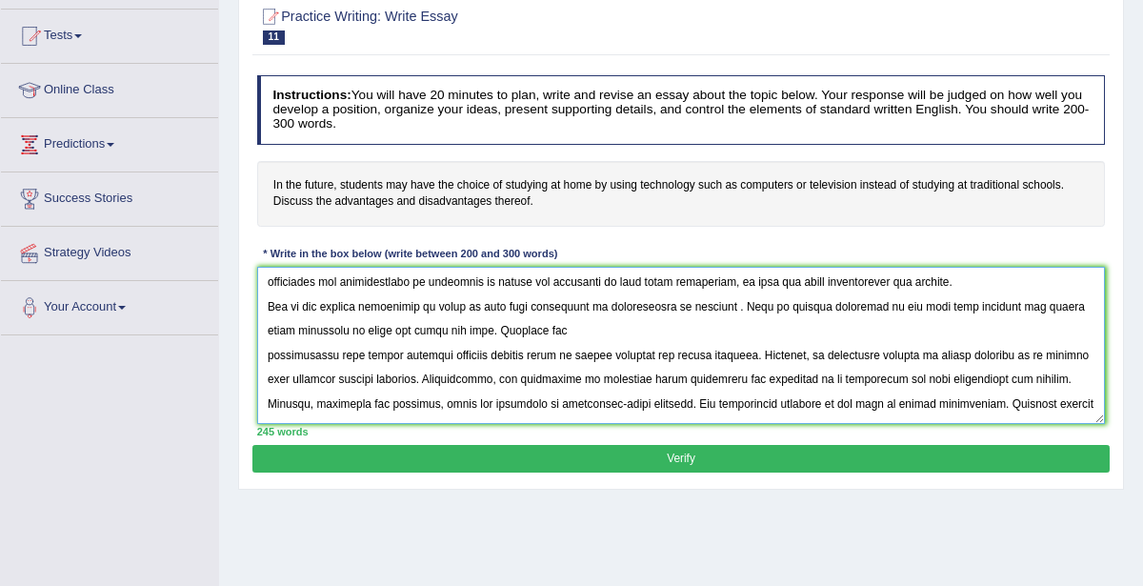
click at [624, 303] on textarea at bounding box center [681, 345] width 849 height 157
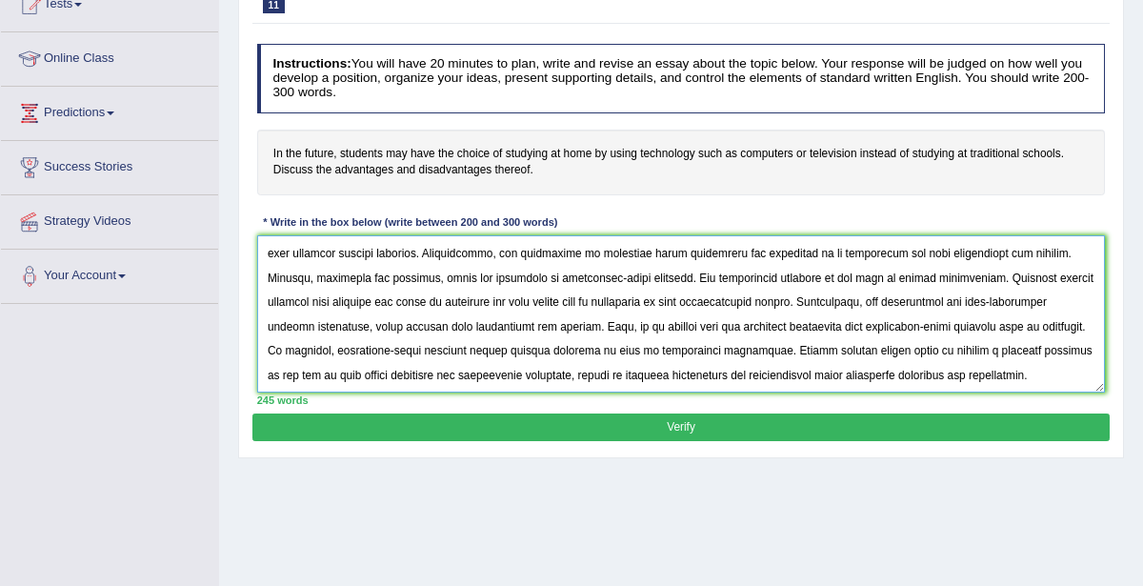
scroll to position [326, 0]
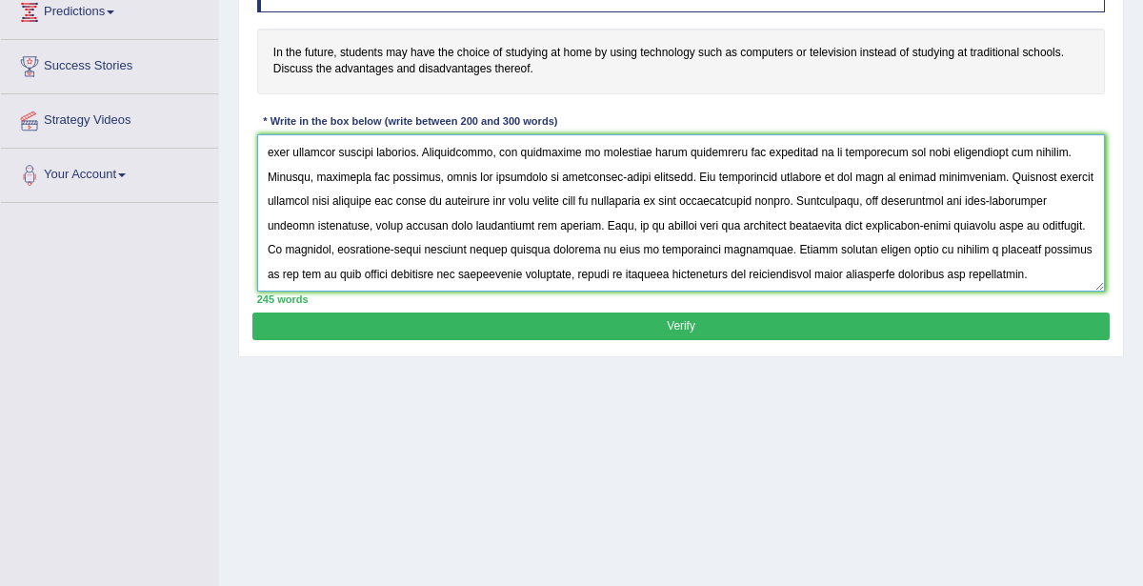
type textarea "The increasing influence of technology in learning on our lives has ignited num…"
click at [667, 320] on button "Verify" at bounding box center [681, 327] width 857 height 28
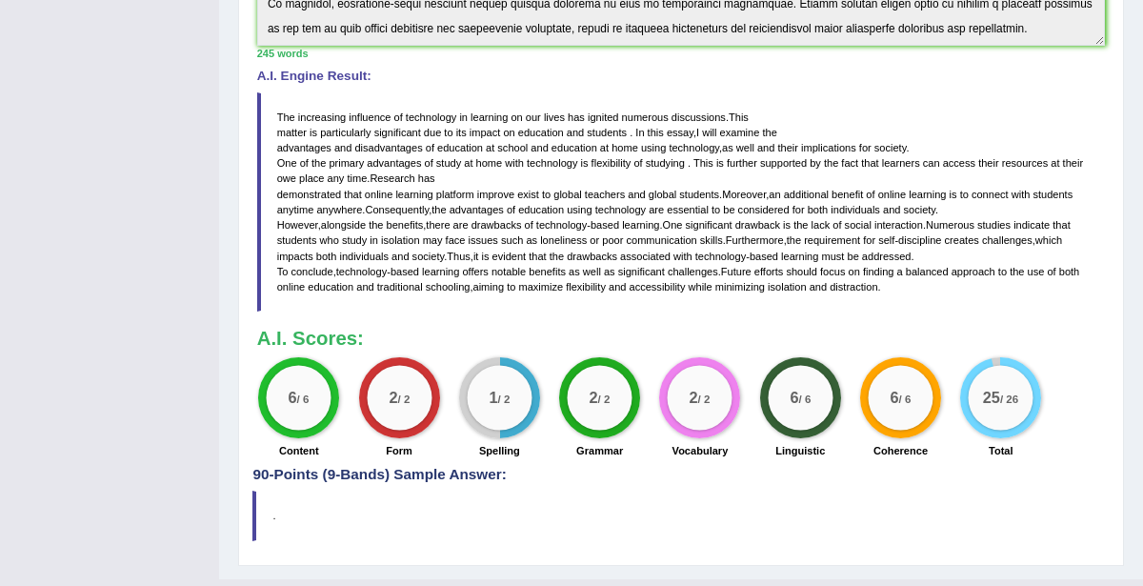
scroll to position [535, 0]
click at [674, 188] on span "global" at bounding box center [663, 193] width 28 height 11
click at [676, 188] on span "global" at bounding box center [663, 193] width 28 height 11
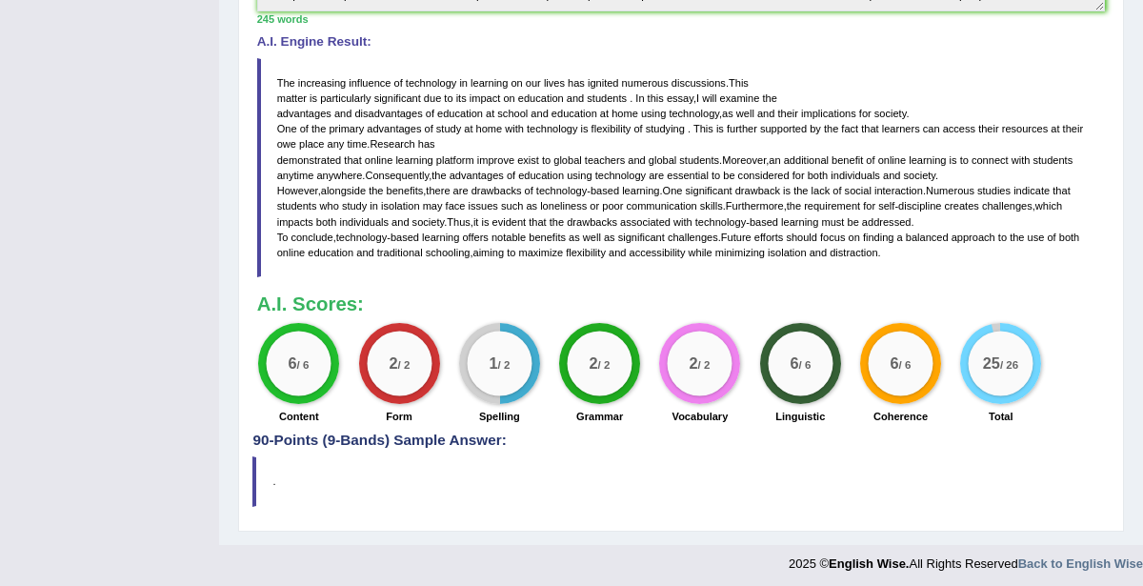
scroll to position [572, 0]
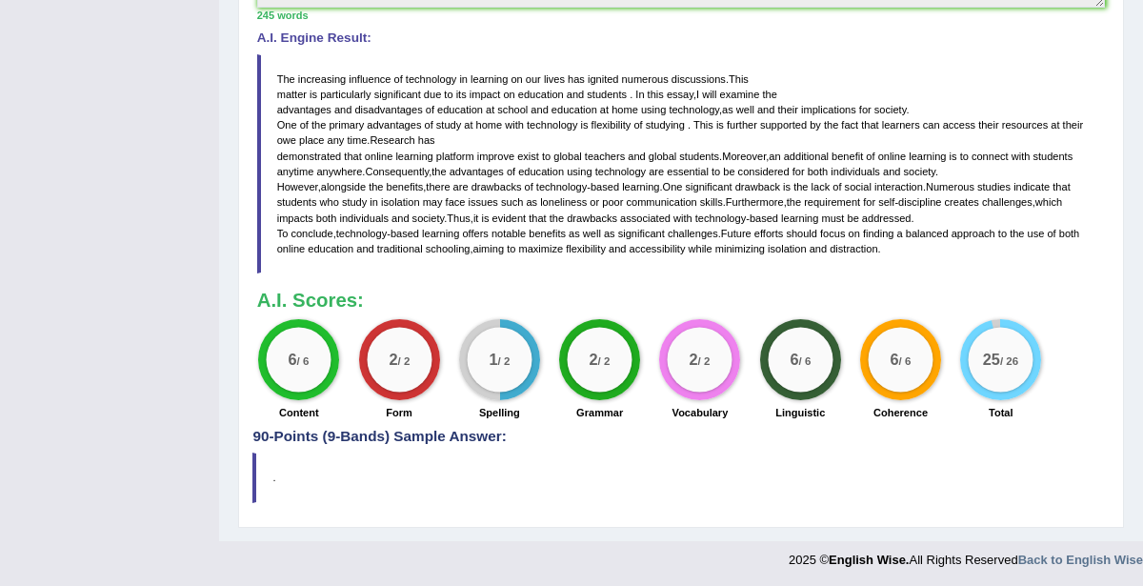
click at [513, 356] on div "1 / 2" at bounding box center [499, 360] width 65 height 65
click at [515, 355] on div "1 / 2" at bounding box center [499, 360] width 65 height 65
click at [446, 430] on h4 "90-Points (9-Bands) Sample Answer:" at bounding box center [681, 58] width 857 height 774
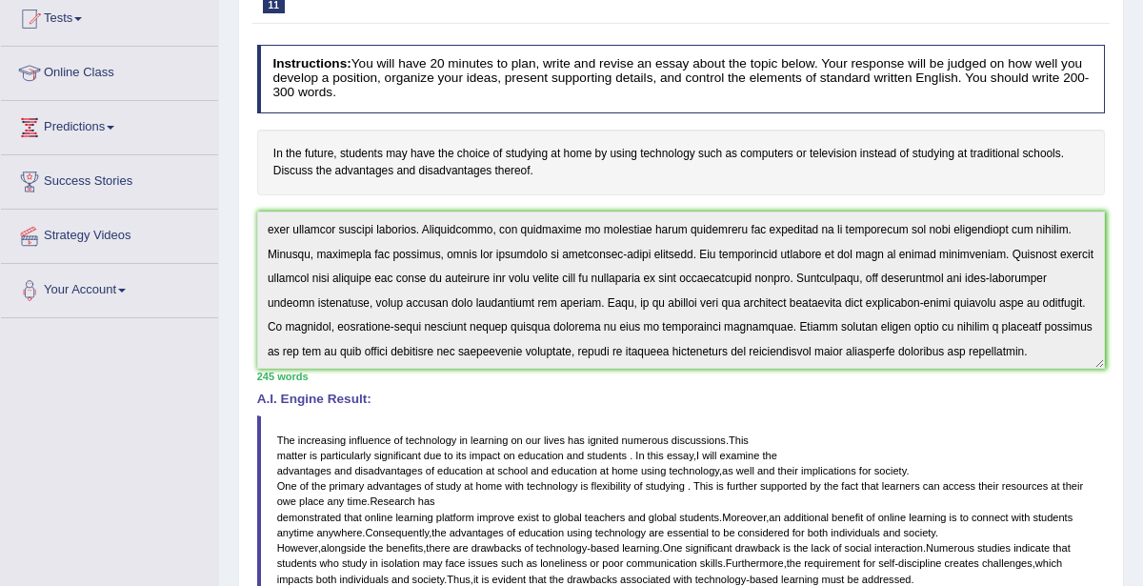
scroll to position [201, 0]
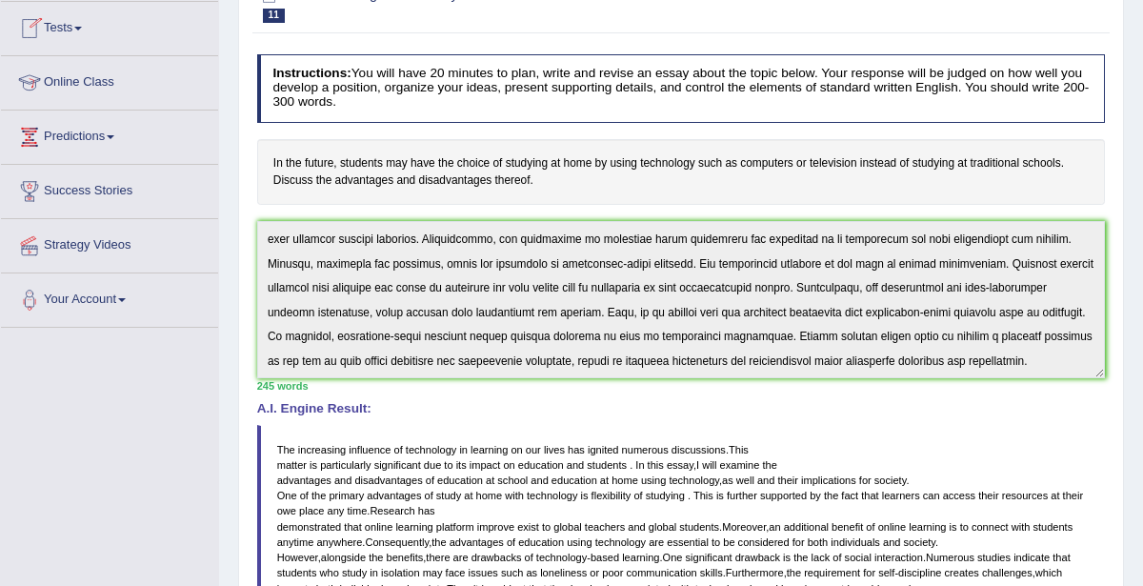
click at [97, 34] on link "Tests" at bounding box center [109, 26] width 217 height 48
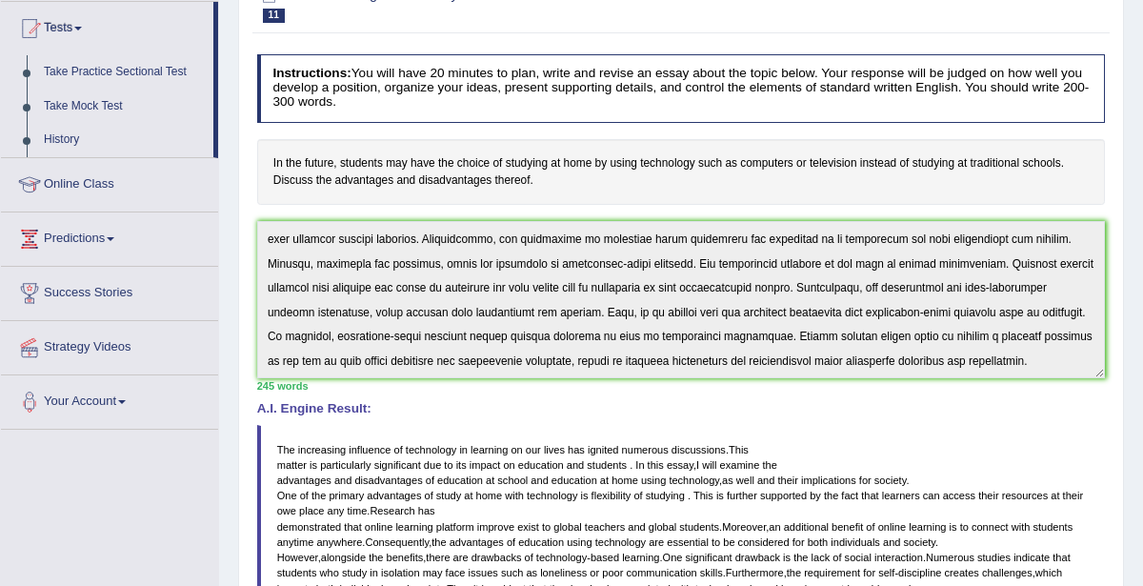
click at [97, 34] on link "Tests" at bounding box center [107, 26] width 212 height 48
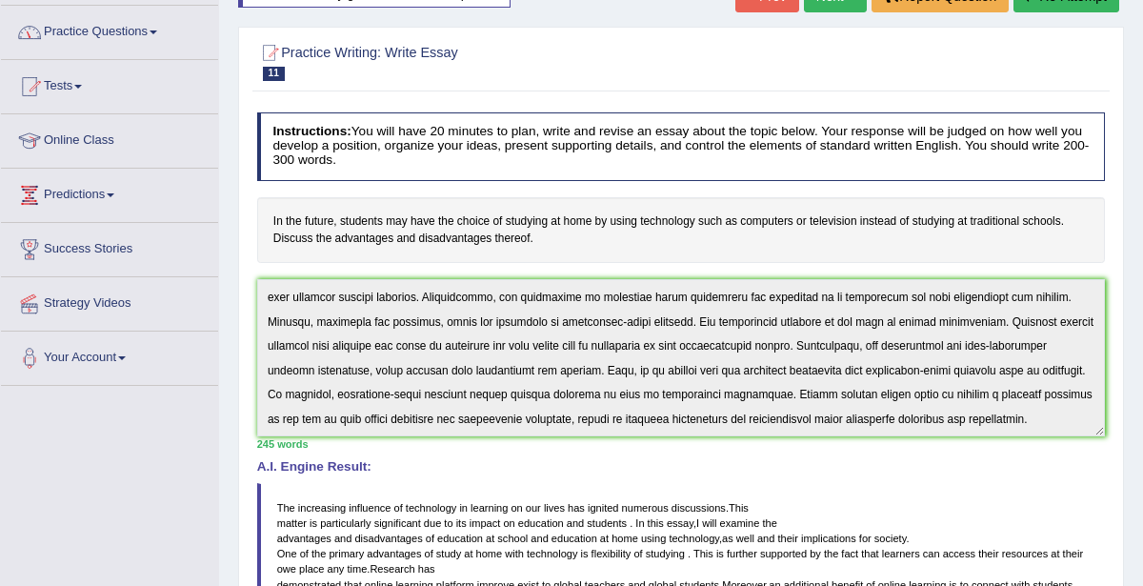
scroll to position [136, 0]
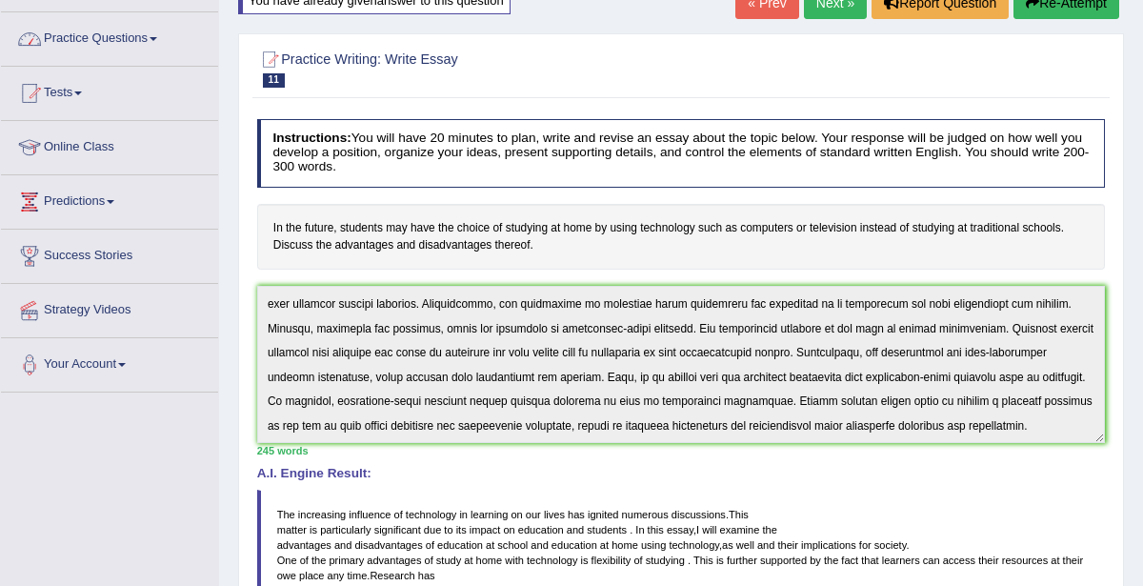
click at [91, 34] on link "Practice Questions" at bounding box center [109, 36] width 217 height 48
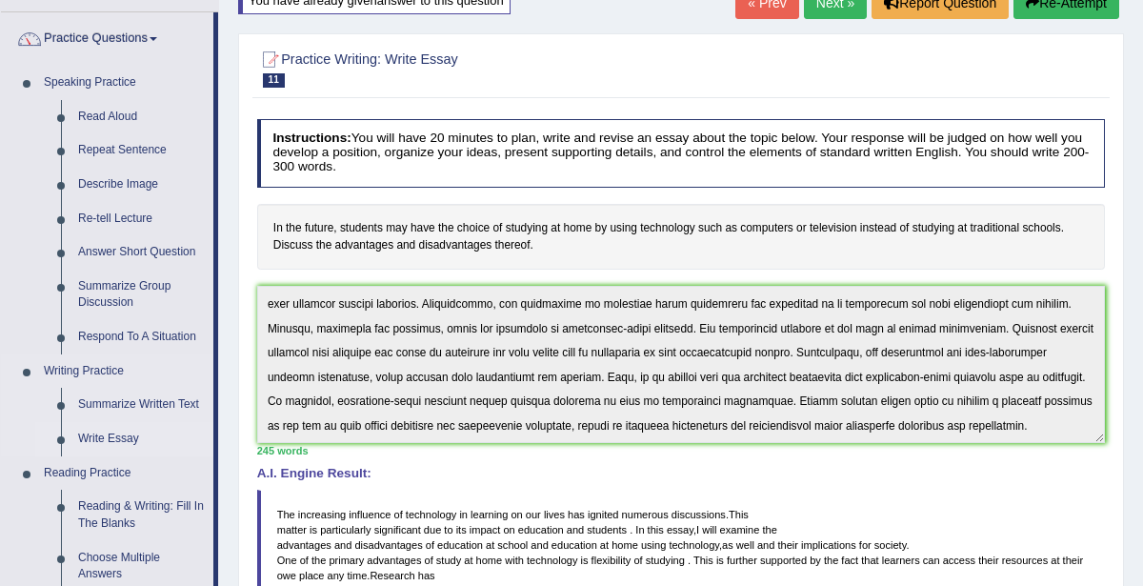
click at [140, 437] on link "Write Essay" at bounding box center [142, 439] width 144 height 34
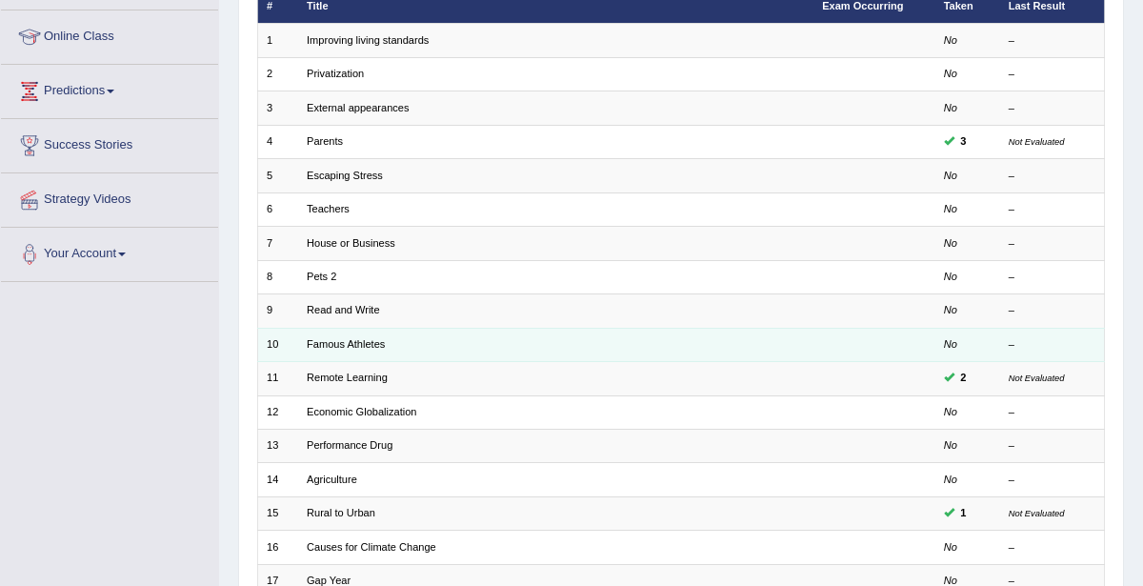
scroll to position [248, 0]
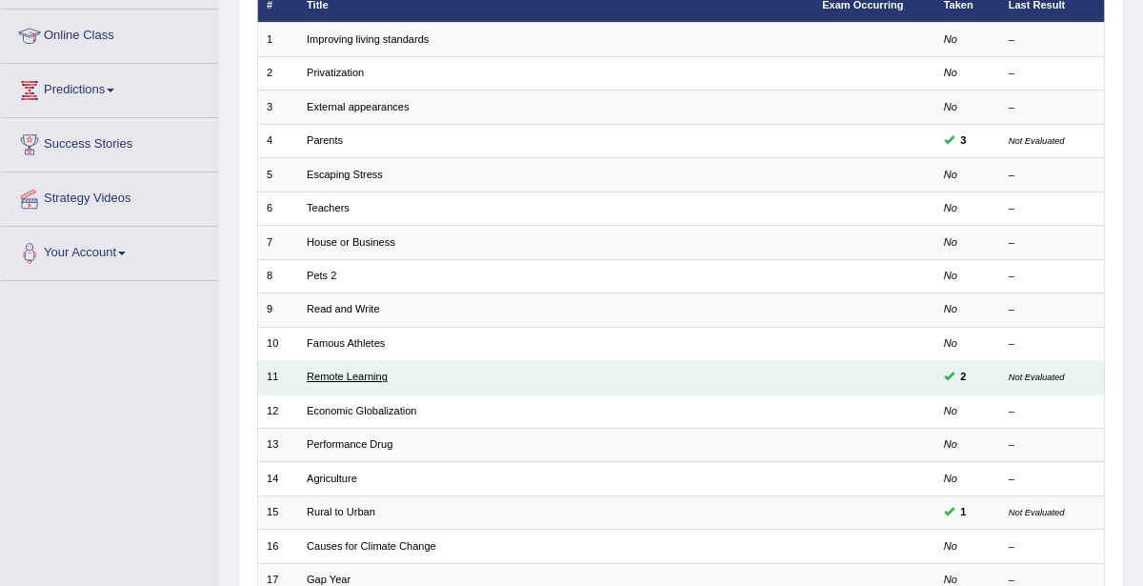
click at [352, 374] on link "Remote Learning" at bounding box center [347, 376] width 81 height 11
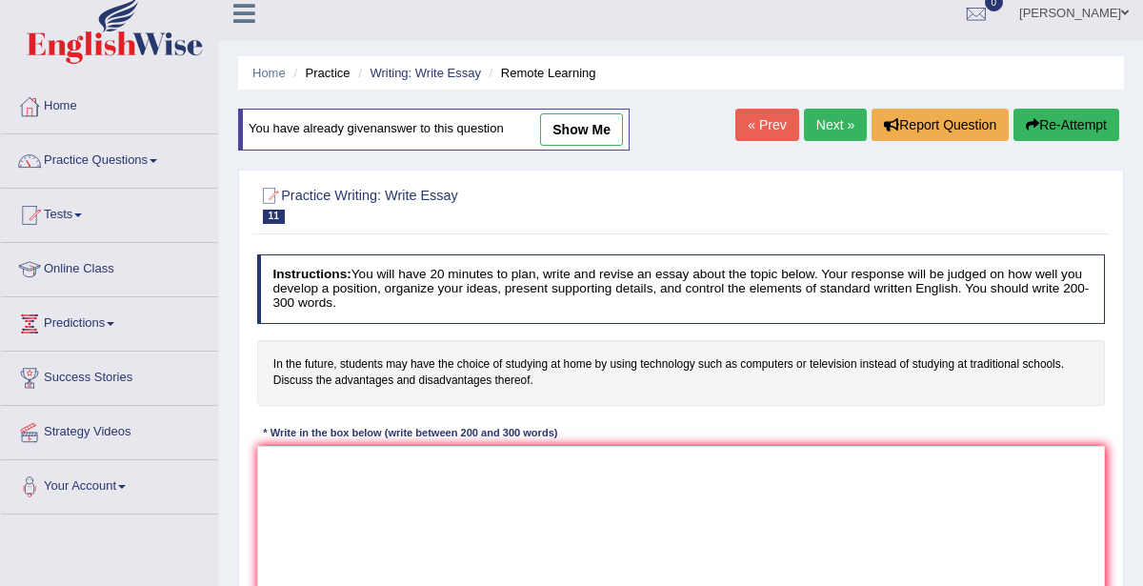
scroll to position [1, 0]
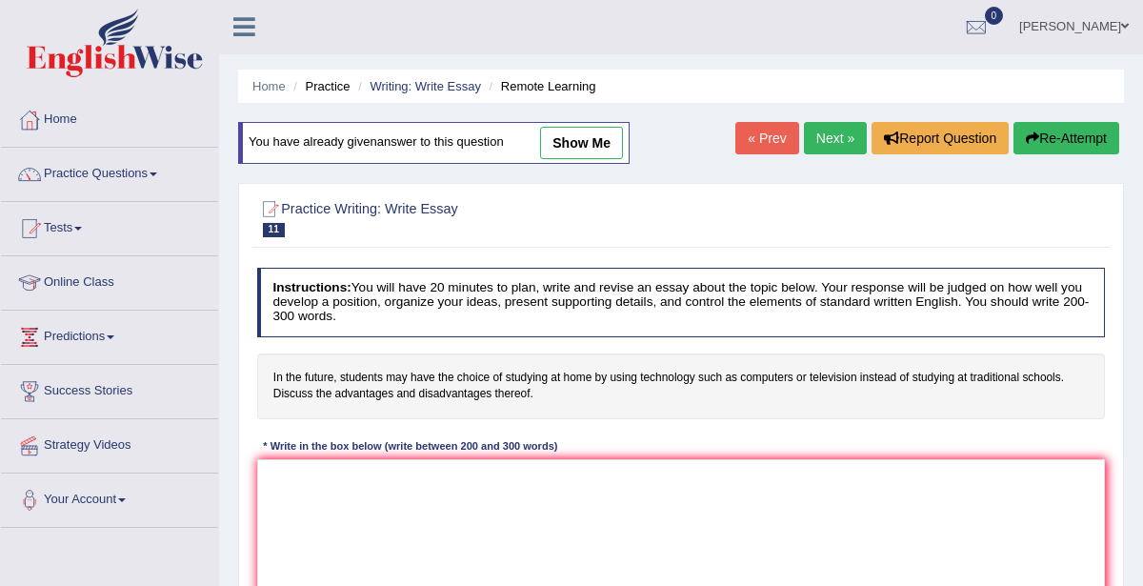
click at [586, 145] on link "show me" at bounding box center [581, 143] width 83 height 32
type textarea "The increasing influence of technology in learning on our lives has ignited num…"
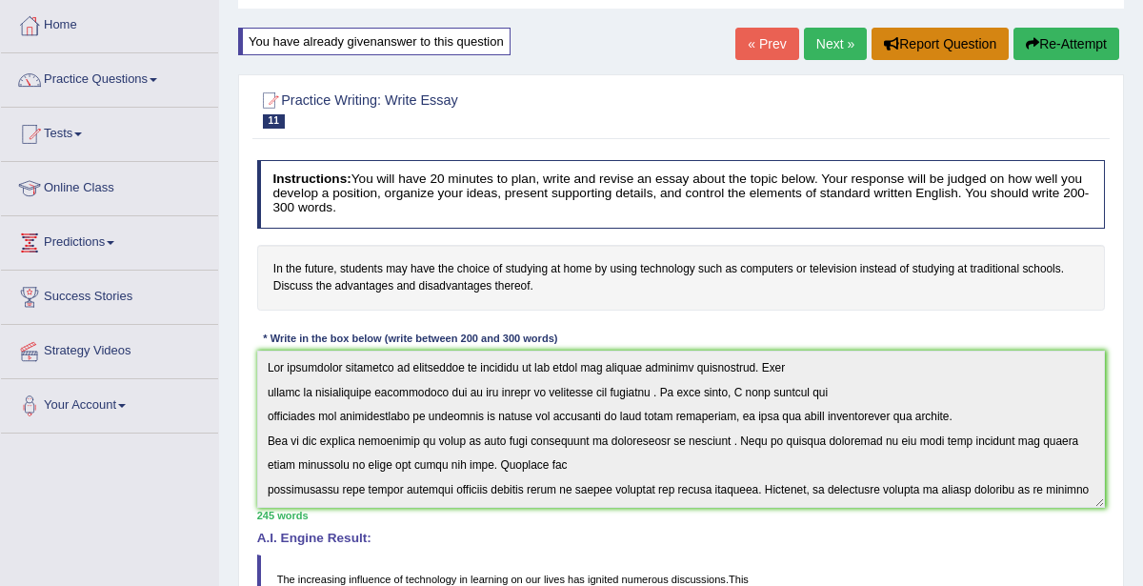
scroll to position [76, 0]
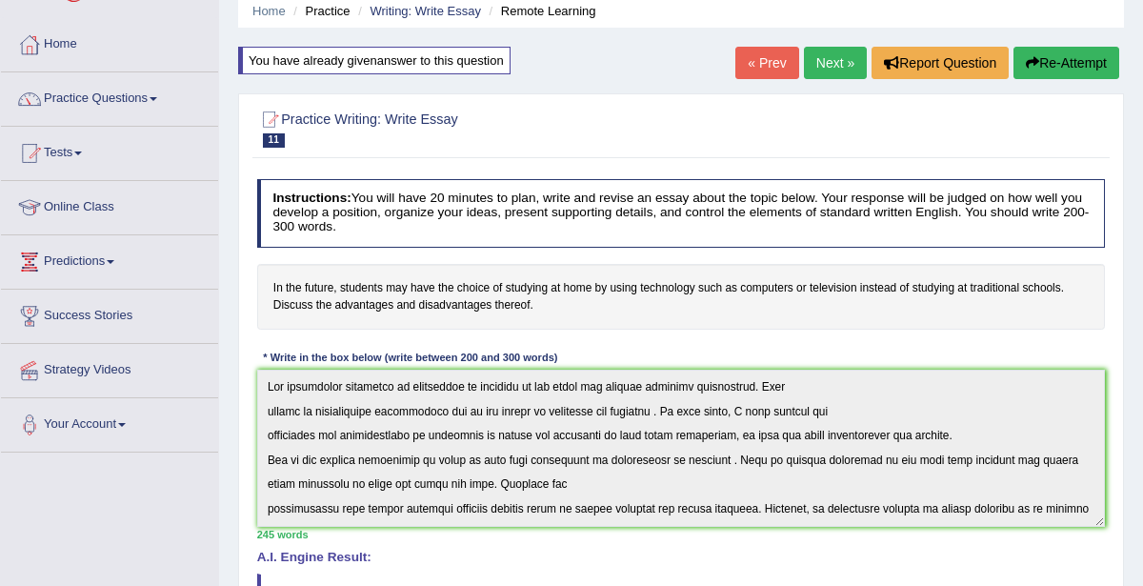
click at [119, 96] on link "Practice Questions" at bounding box center [109, 96] width 217 height 48
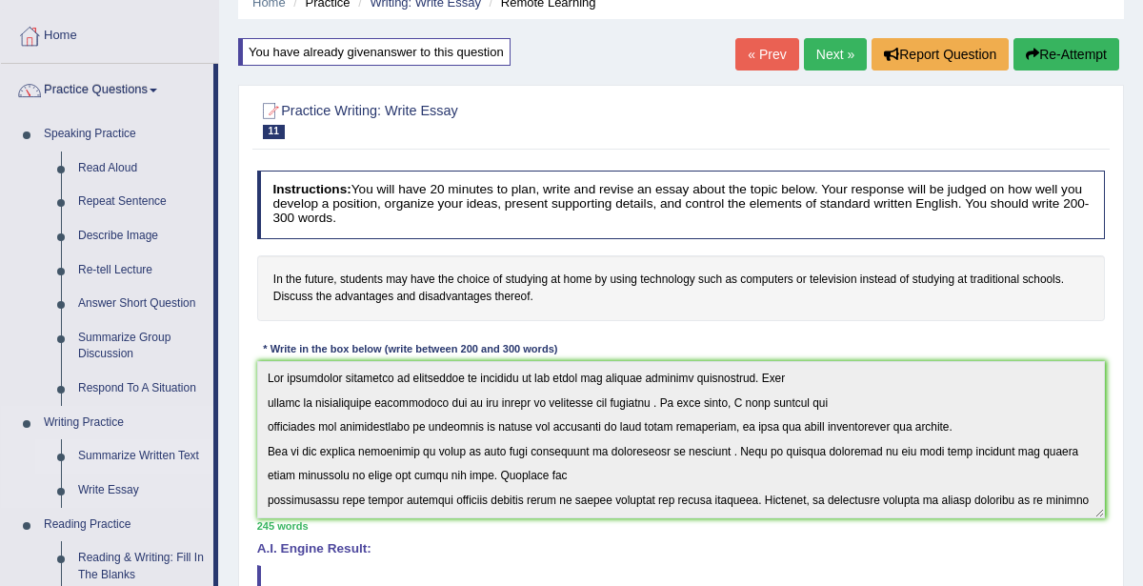
scroll to position [95, 0]
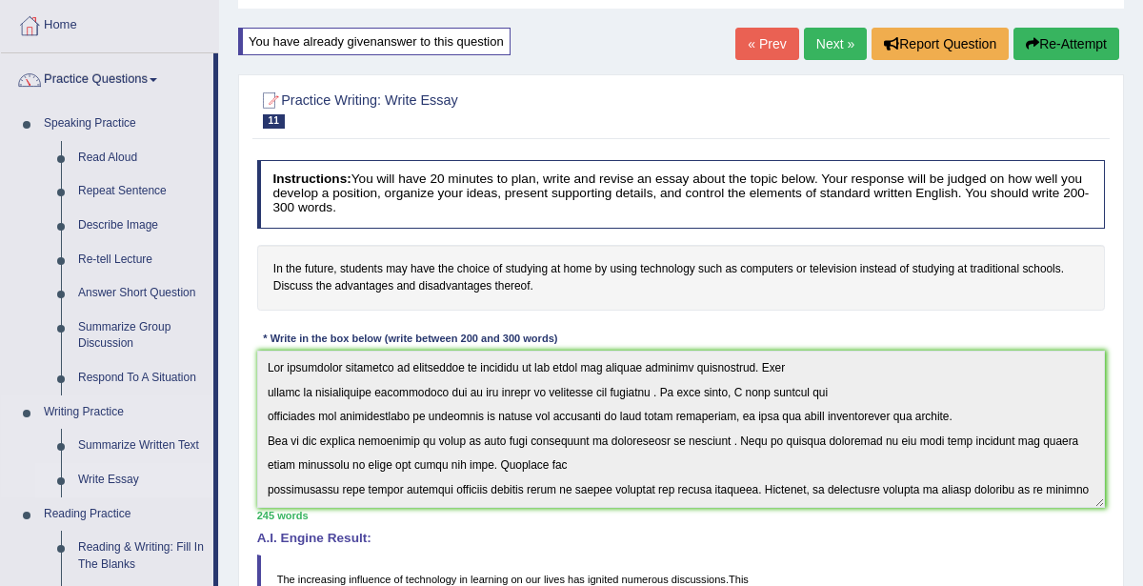
click at [85, 478] on link "Write Essay" at bounding box center [142, 480] width 144 height 34
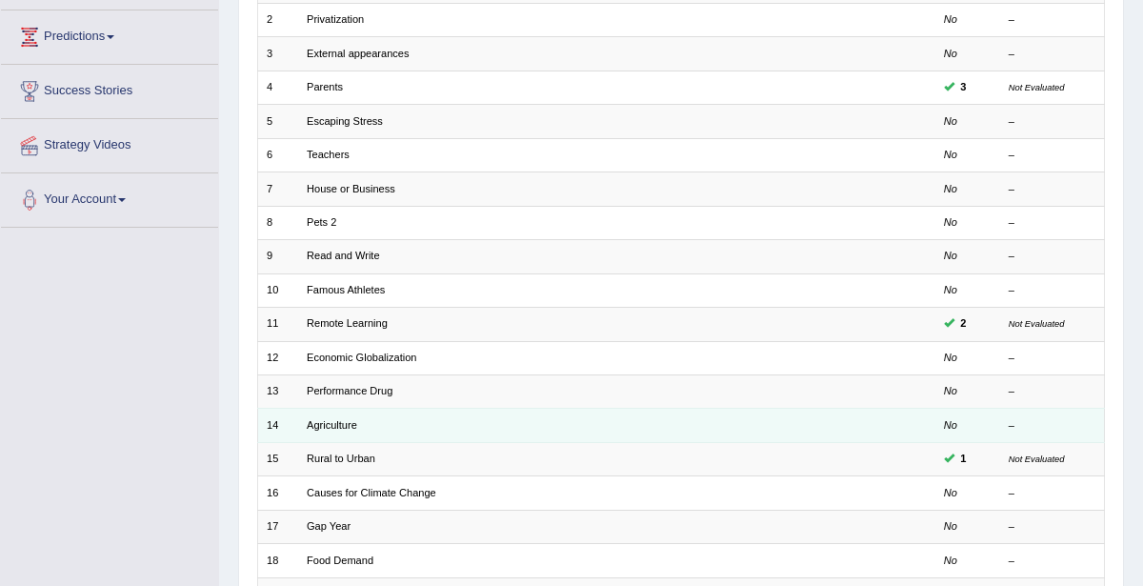
scroll to position [301, 0]
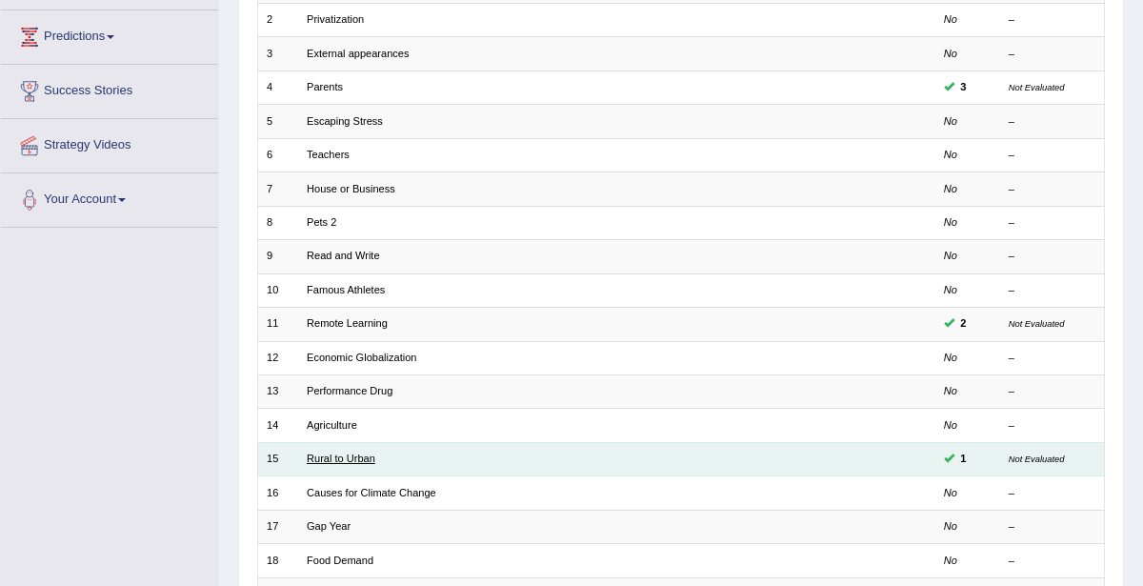
click at [342, 453] on link "Rural to Urban" at bounding box center [341, 458] width 69 height 11
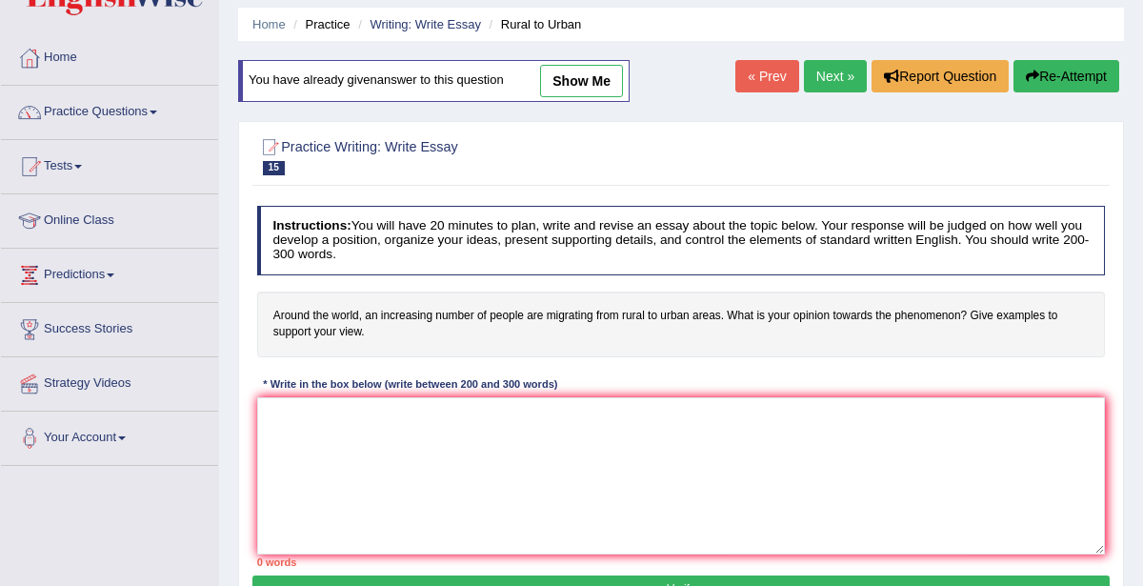
click at [600, 81] on link "show me" at bounding box center [581, 81] width 83 height 32
type textarea "The increasing influence of on our lives has ignited numerous discussions. This…"
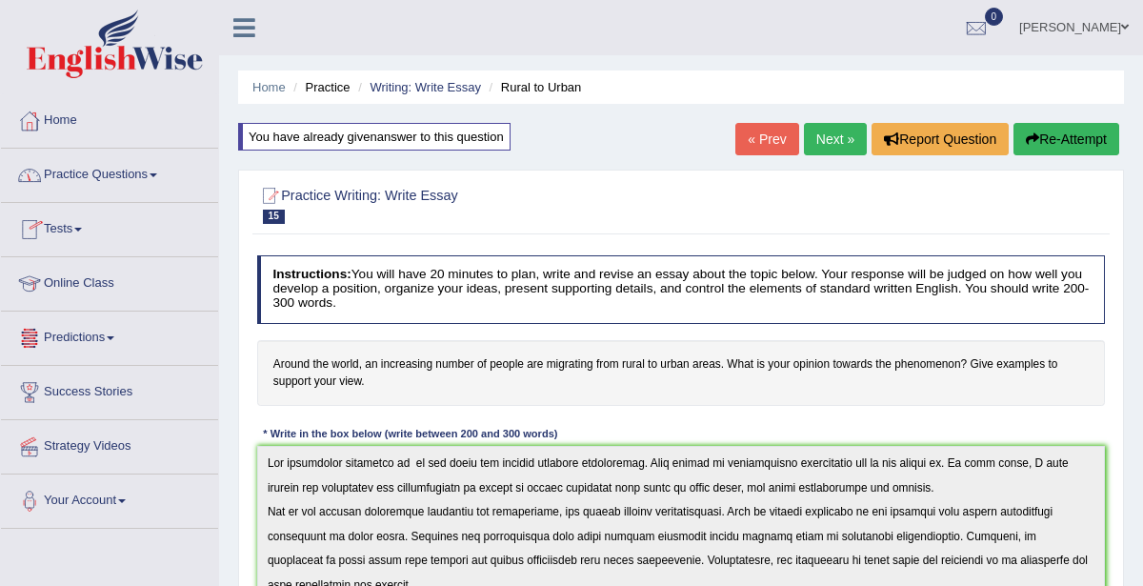
click at [92, 175] on link "Practice Questions" at bounding box center [109, 173] width 217 height 48
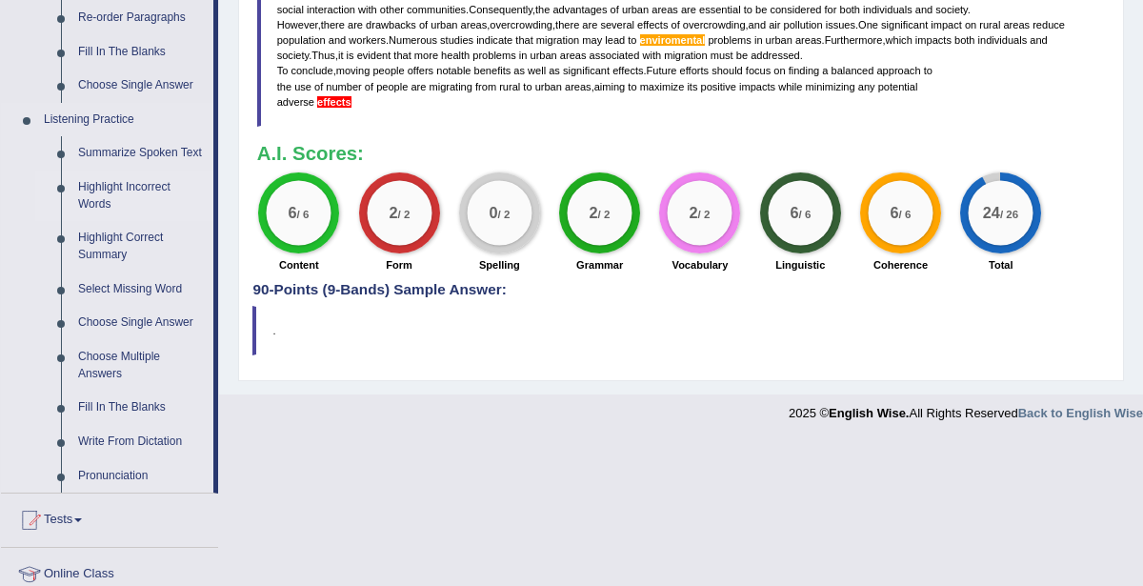
scroll to position [741, 0]
